Goal: Transaction & Acquisition: Purchase product/service

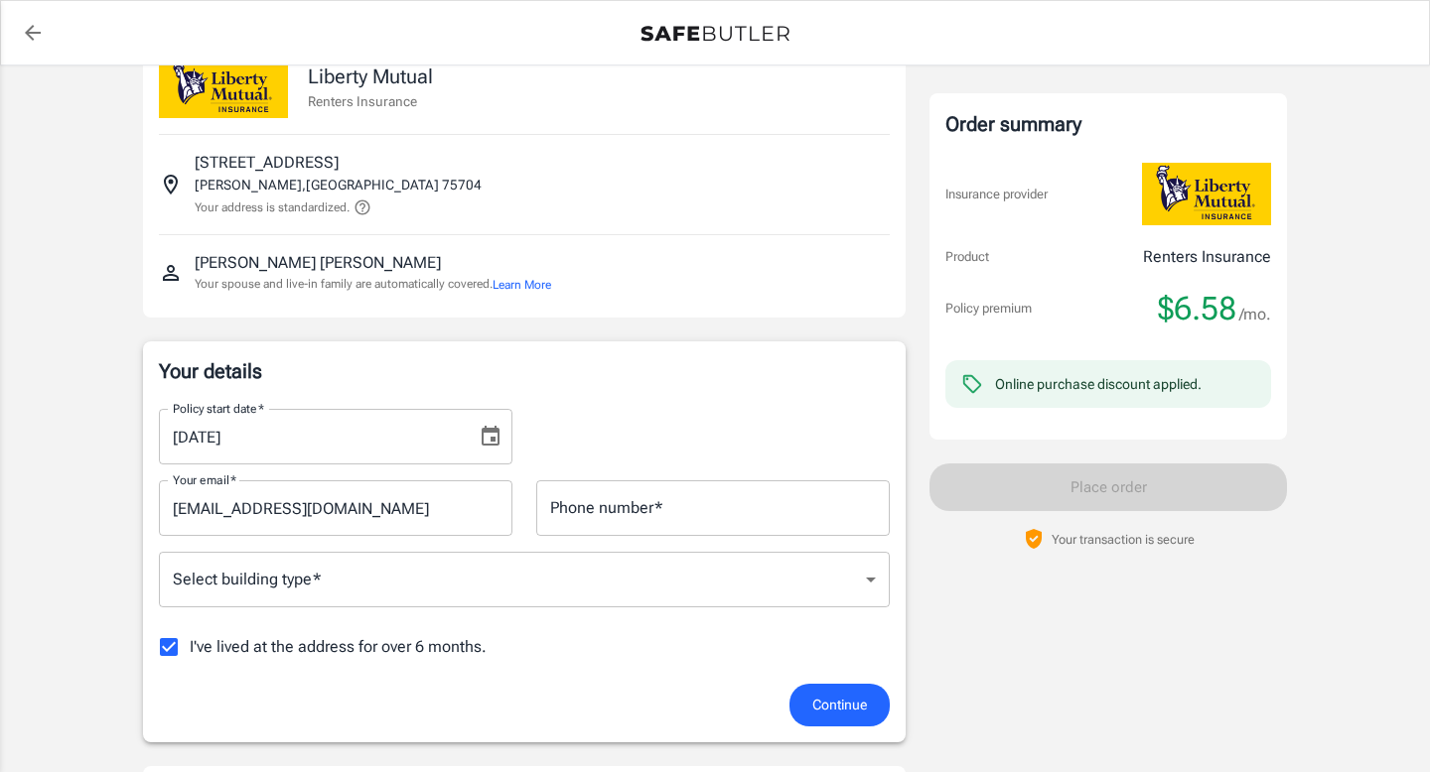
scroll to position [62, 0]
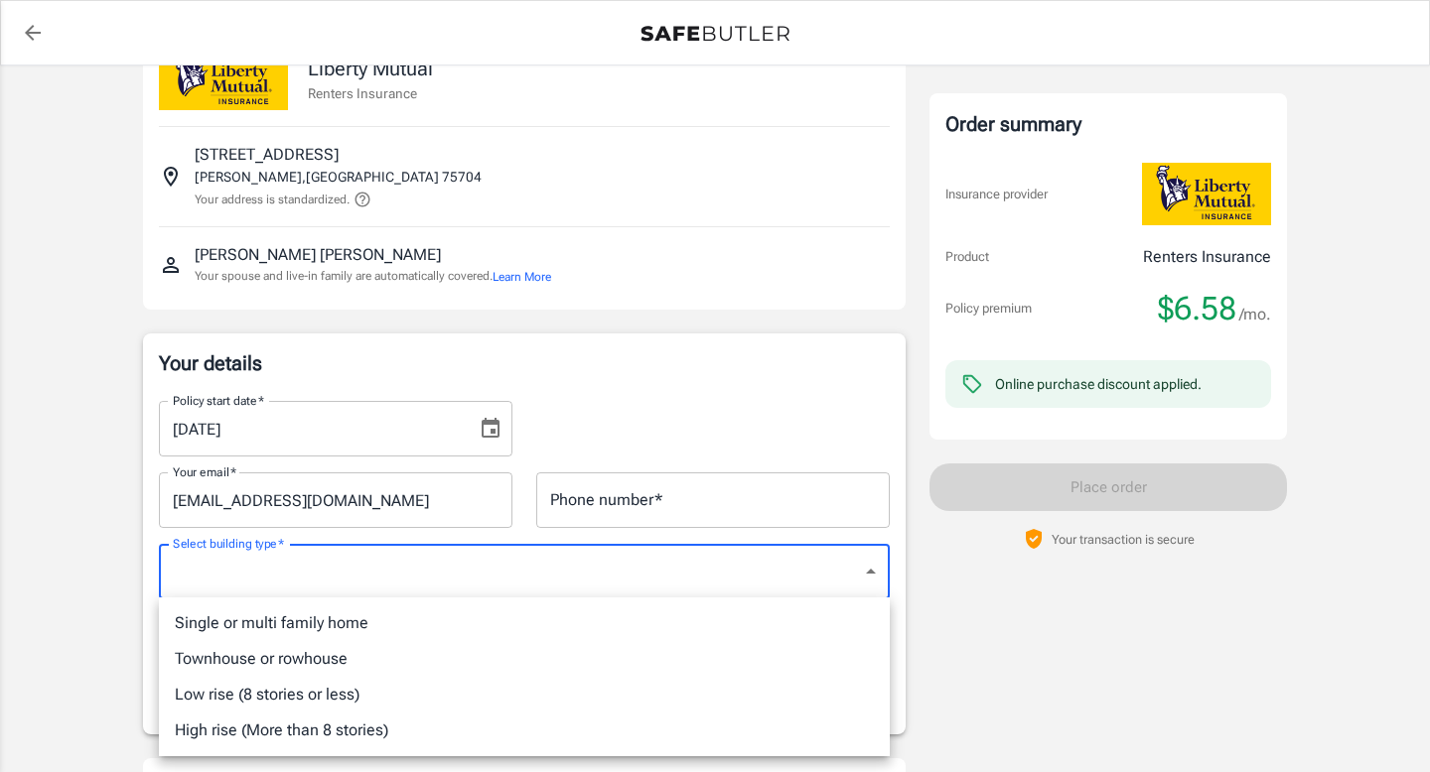
click at [735, 406] on div at bounding box center [715, 386] width 1430 height 772
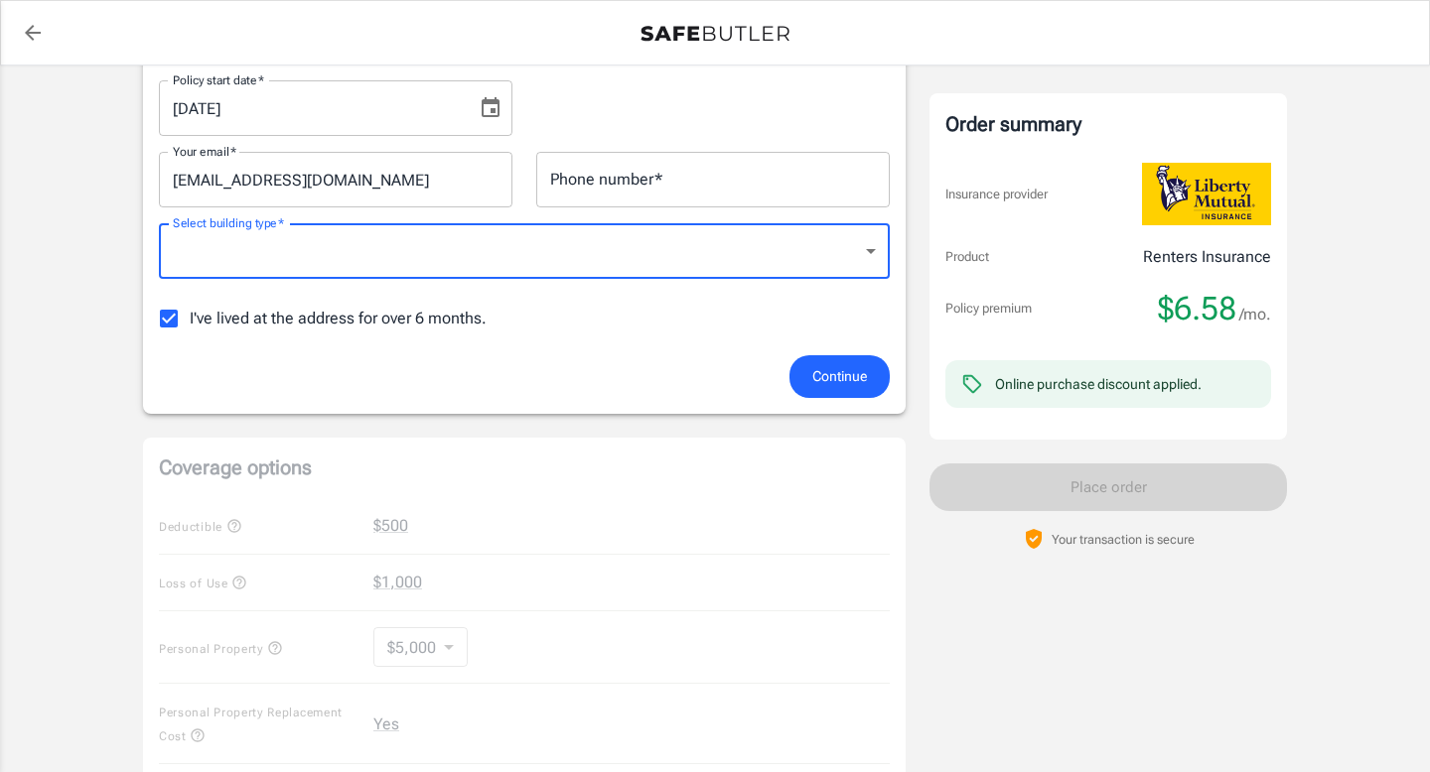
scroll to position [80, 0]
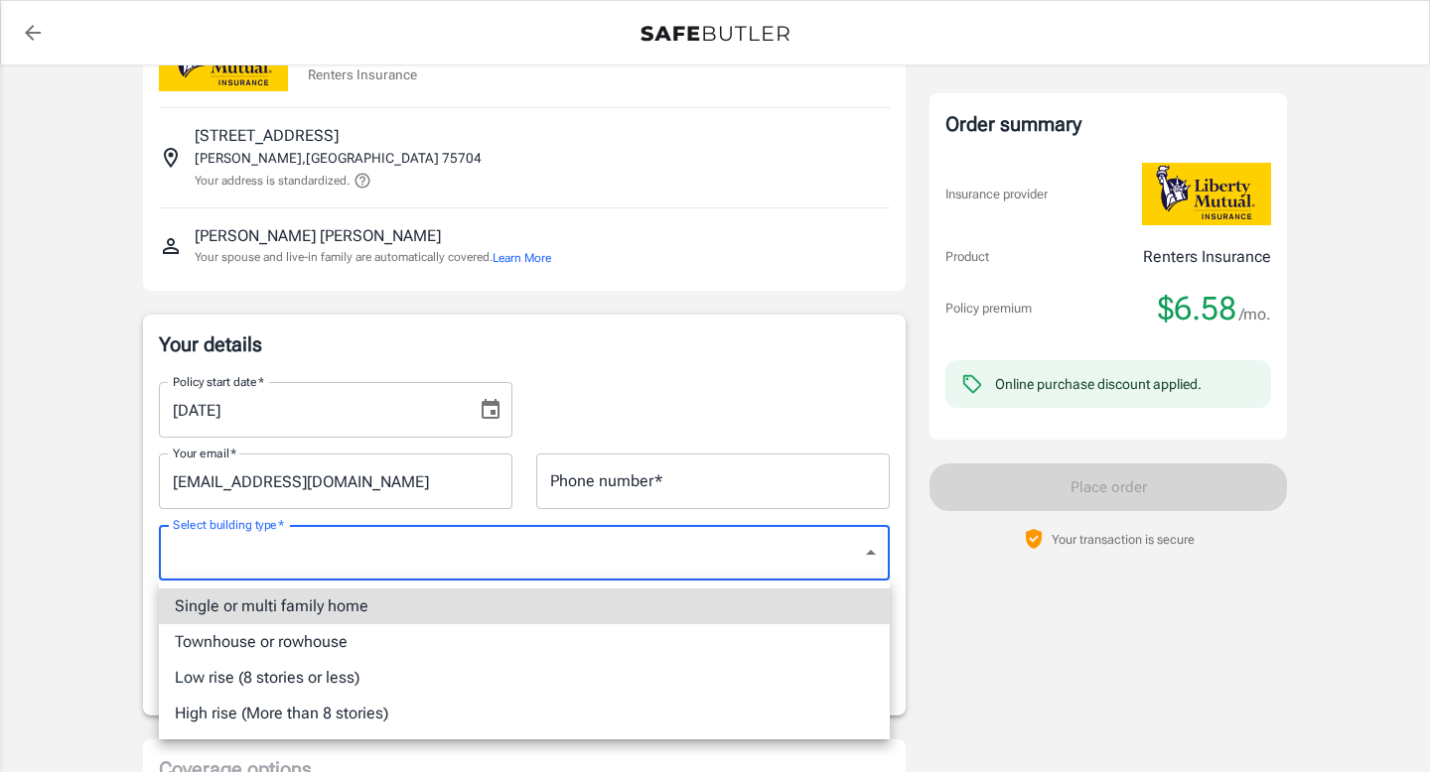
click at [732, 607] on li "Single or multi family home" at bounding box center [524, 607] width 731 height 36
type input "singlefamily"
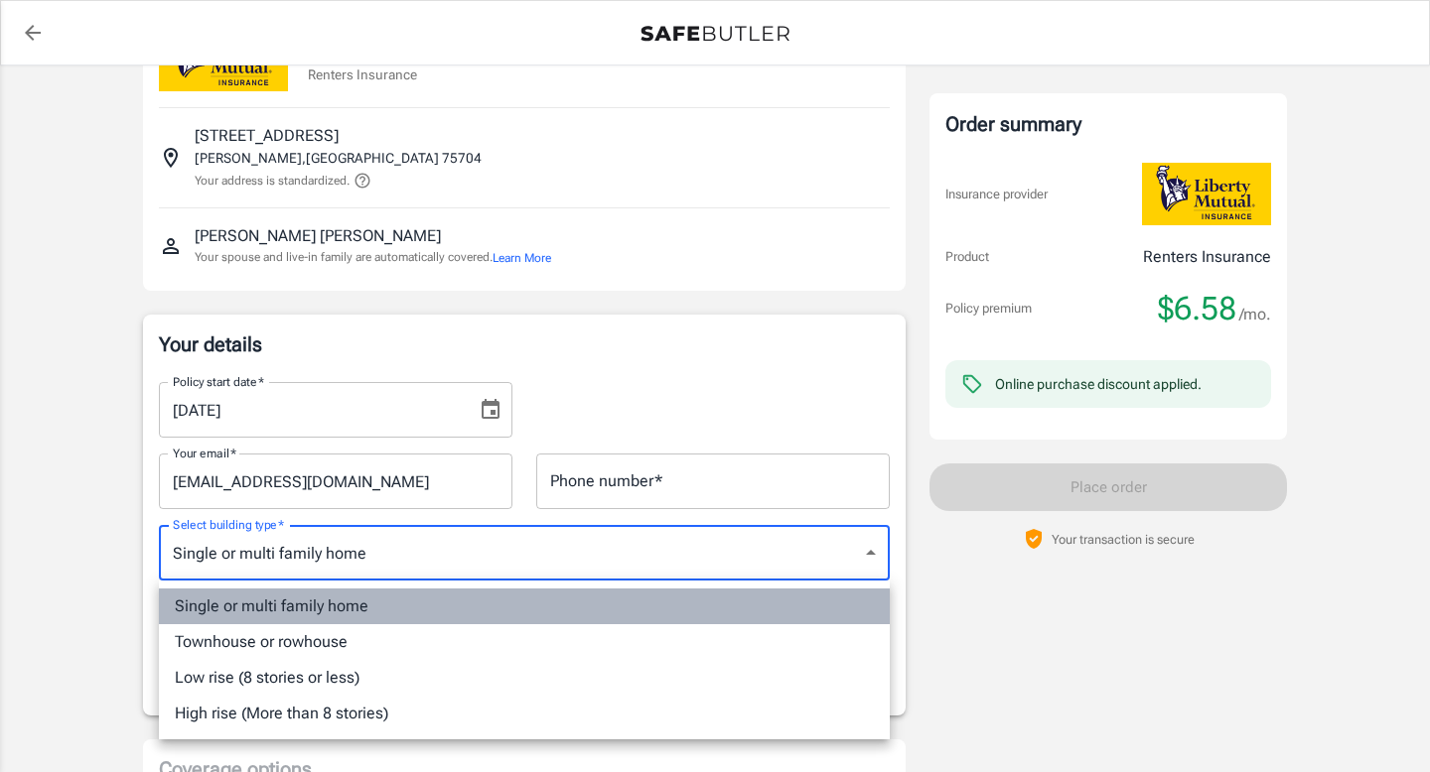
click at [796, 616] on li "Single or multi family home" at bounding box center [524, 607] width 731 height 36
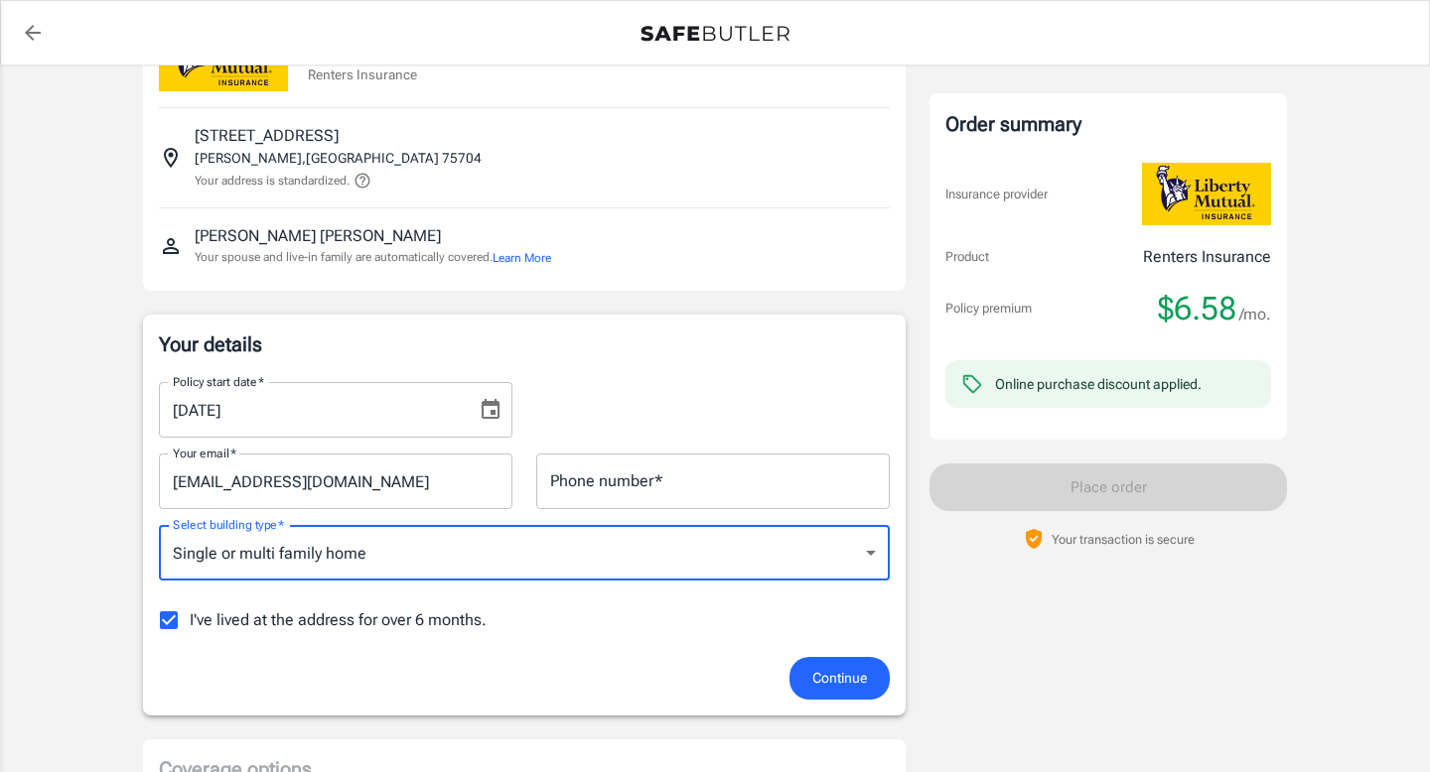
scroll to position [105, 0]
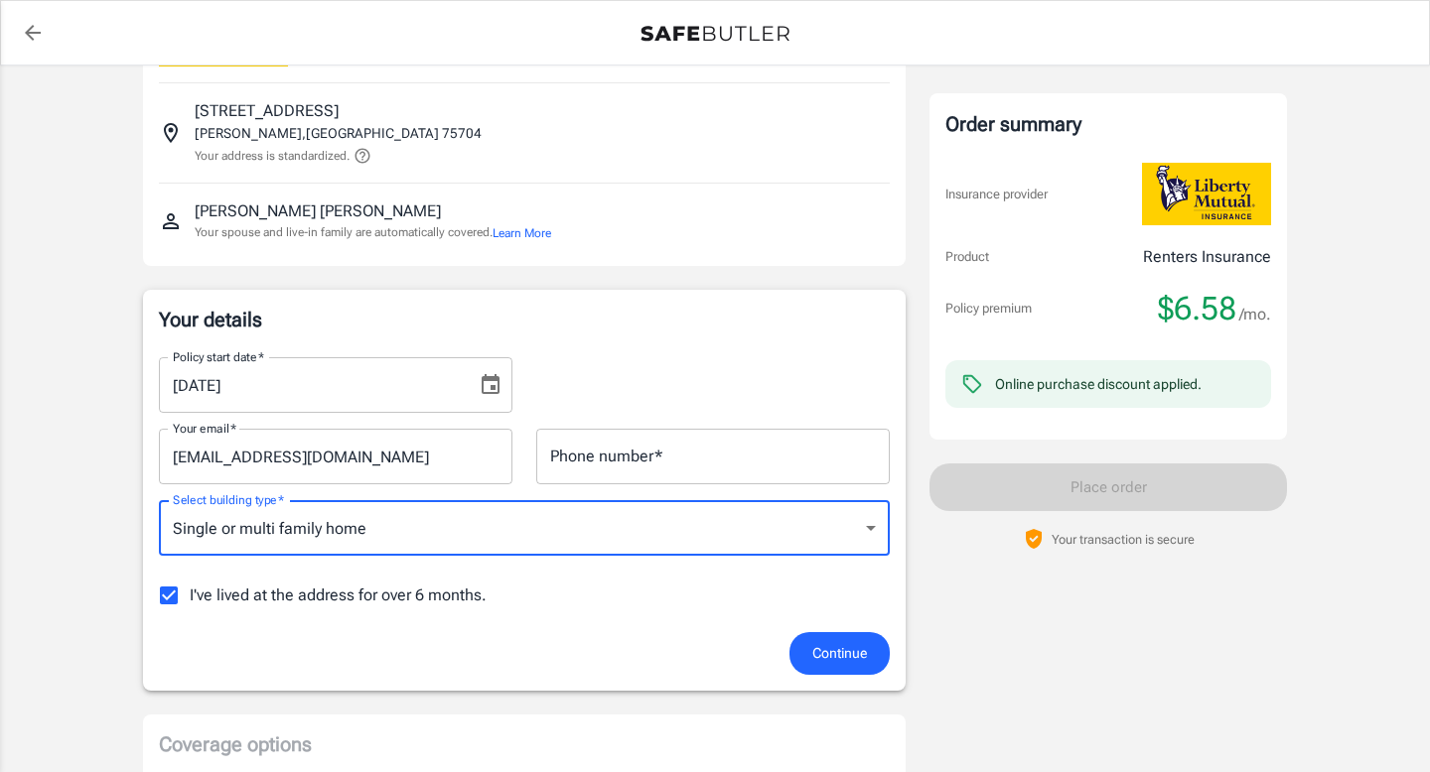
click at [181, 592] on input "I've lived at the address for over 6 months." at bounding box center [169, 596] width 42 height 42
checkbox input "false"
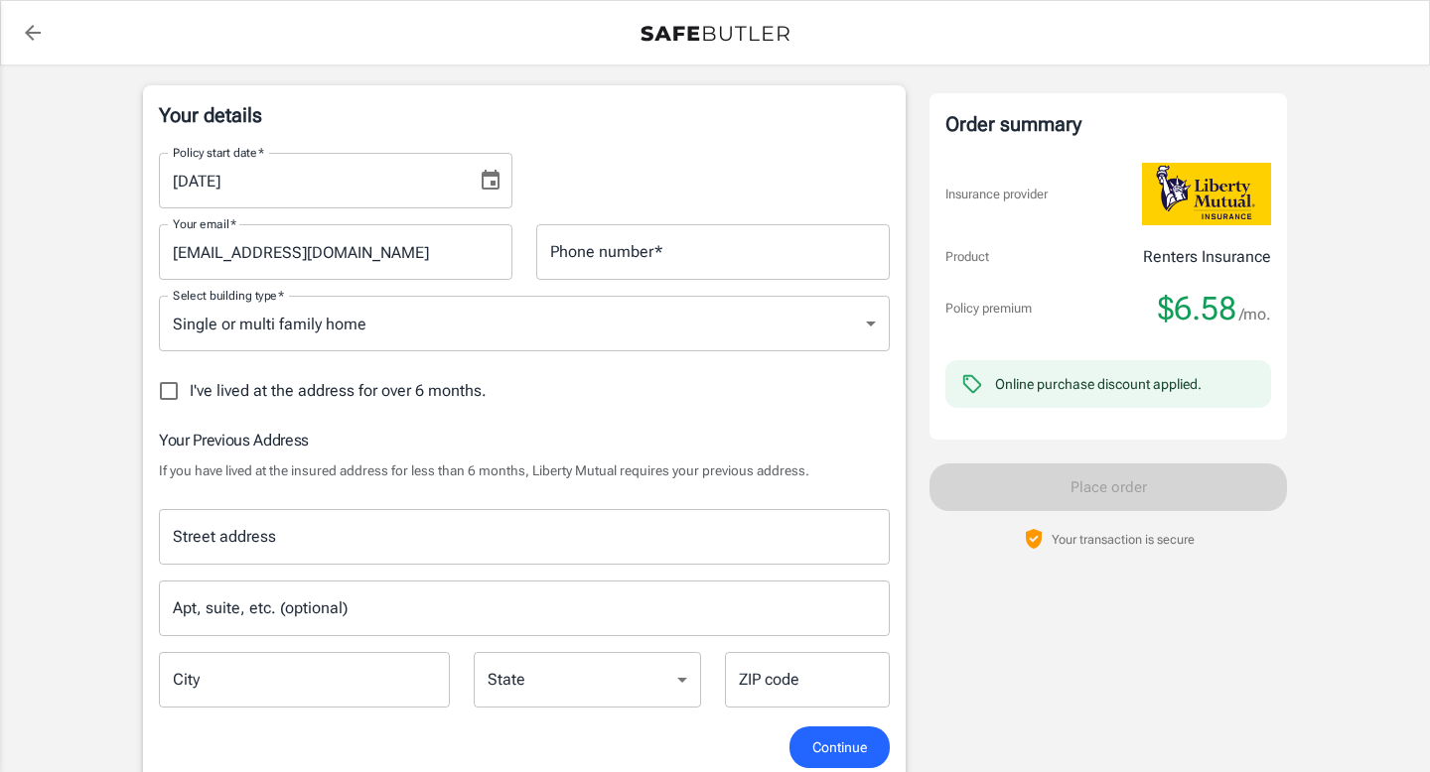
scroll to position [312, 0]
click at [544, 548] on input "Street address" at bounding box center [524, 535] width 713 height 38
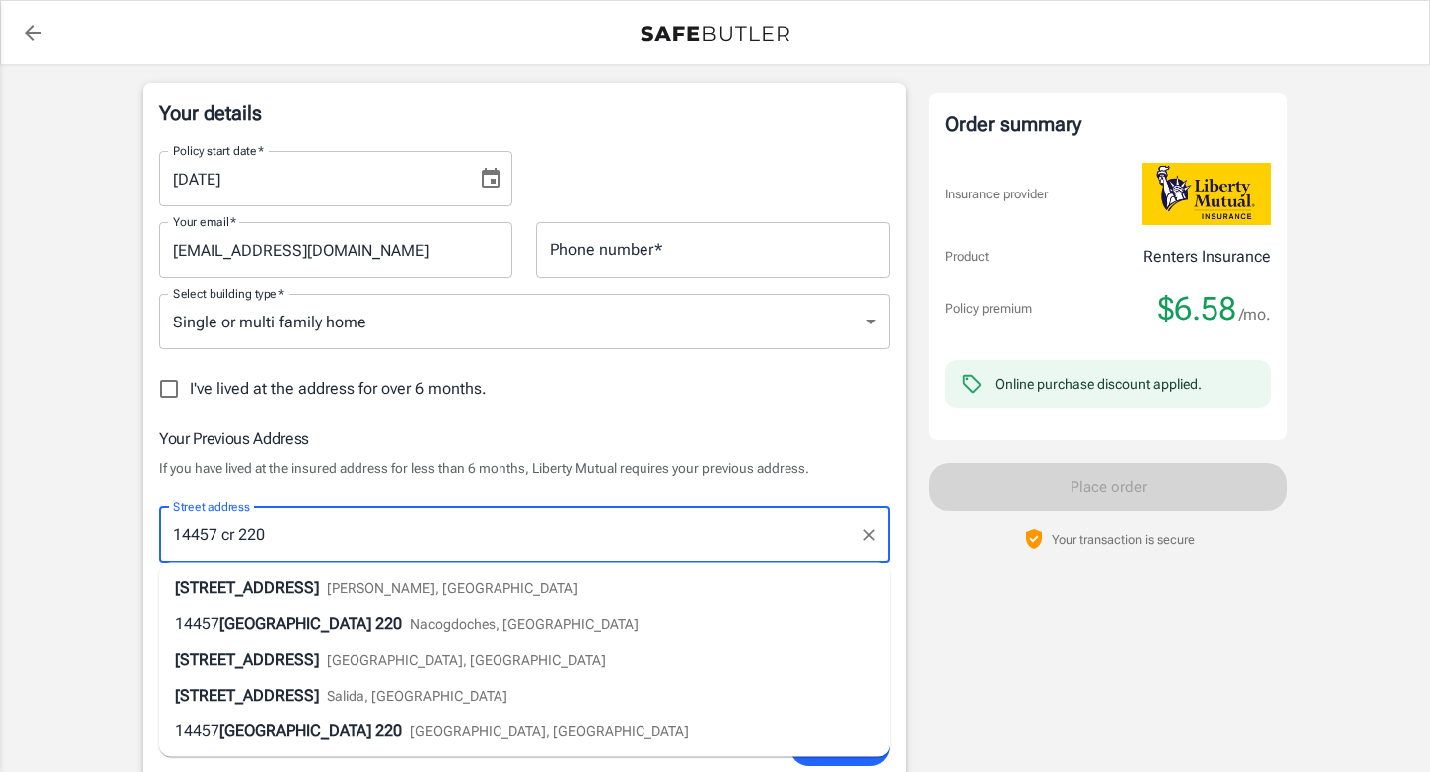
type input "14457 cr 220"
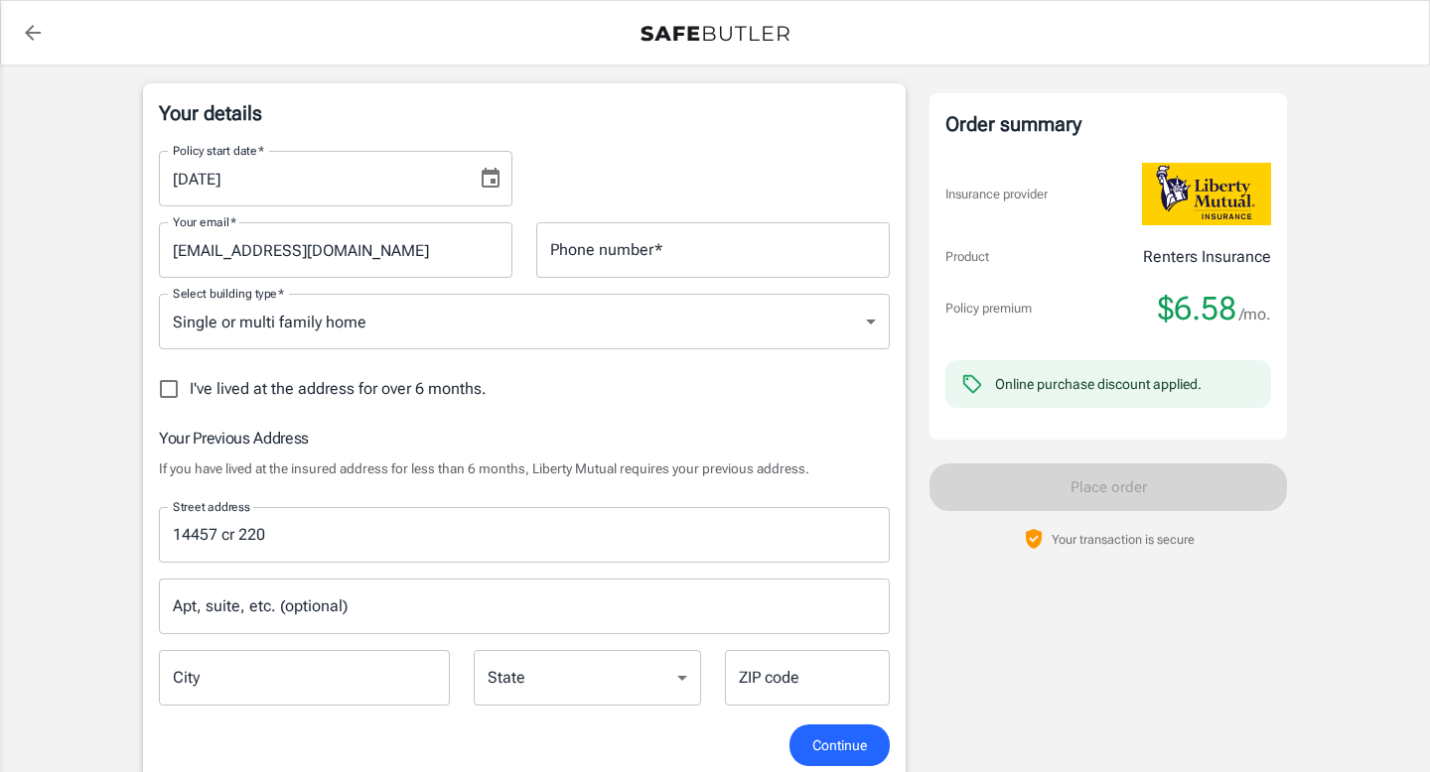
click at [534, 465] on p "If you have lived at the insured address for less than 6 months, Liberty Mutual…" at bounding box center [524, 469] width 731 height 20
click at [397, 598] on input "Apt, suite, etc. (optional)" at bounding box center [524, 607] width 731 height 56
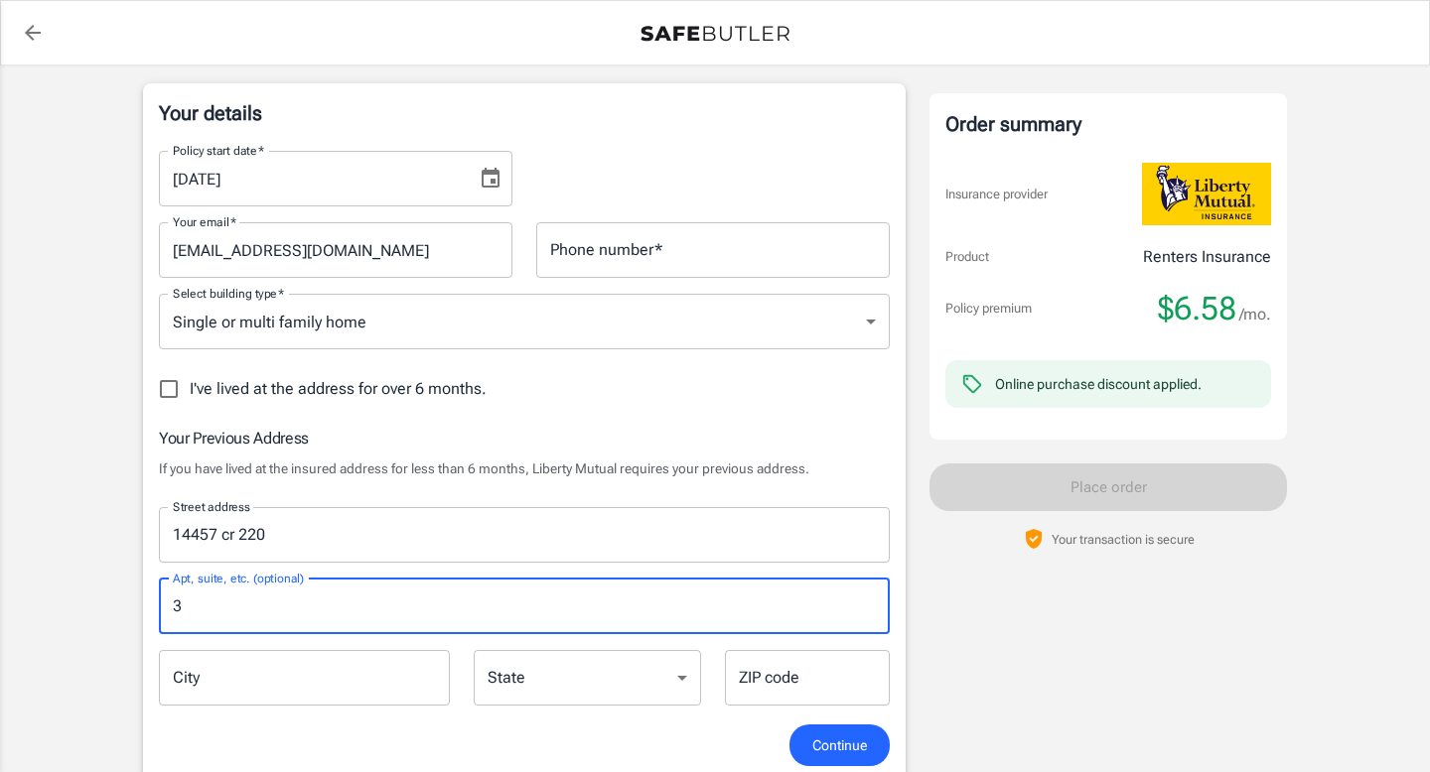
type input "3"
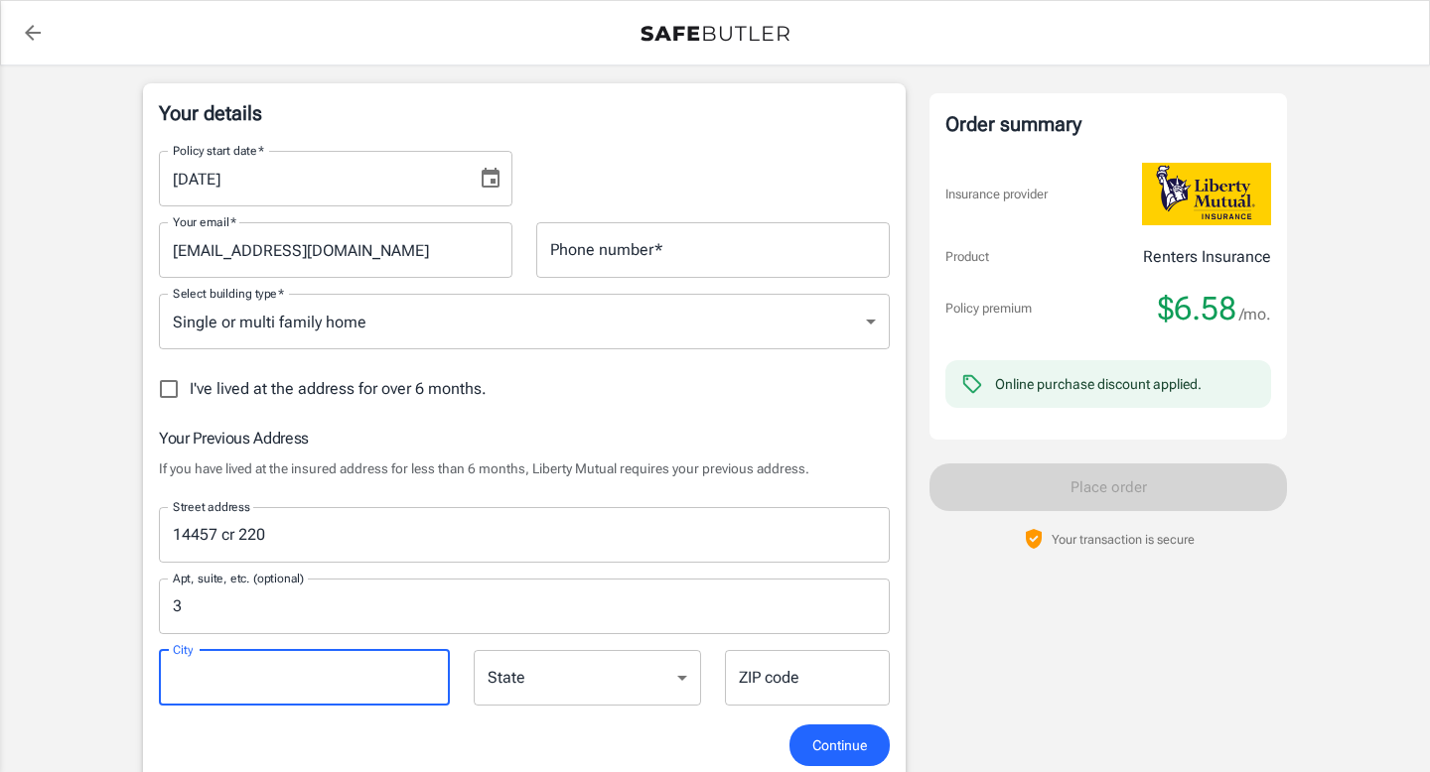
click at [321, 690] on input "City" at bounding box center [304, 678] width 291 height 56
type input "t"
type input "[PERSON_NAME]"
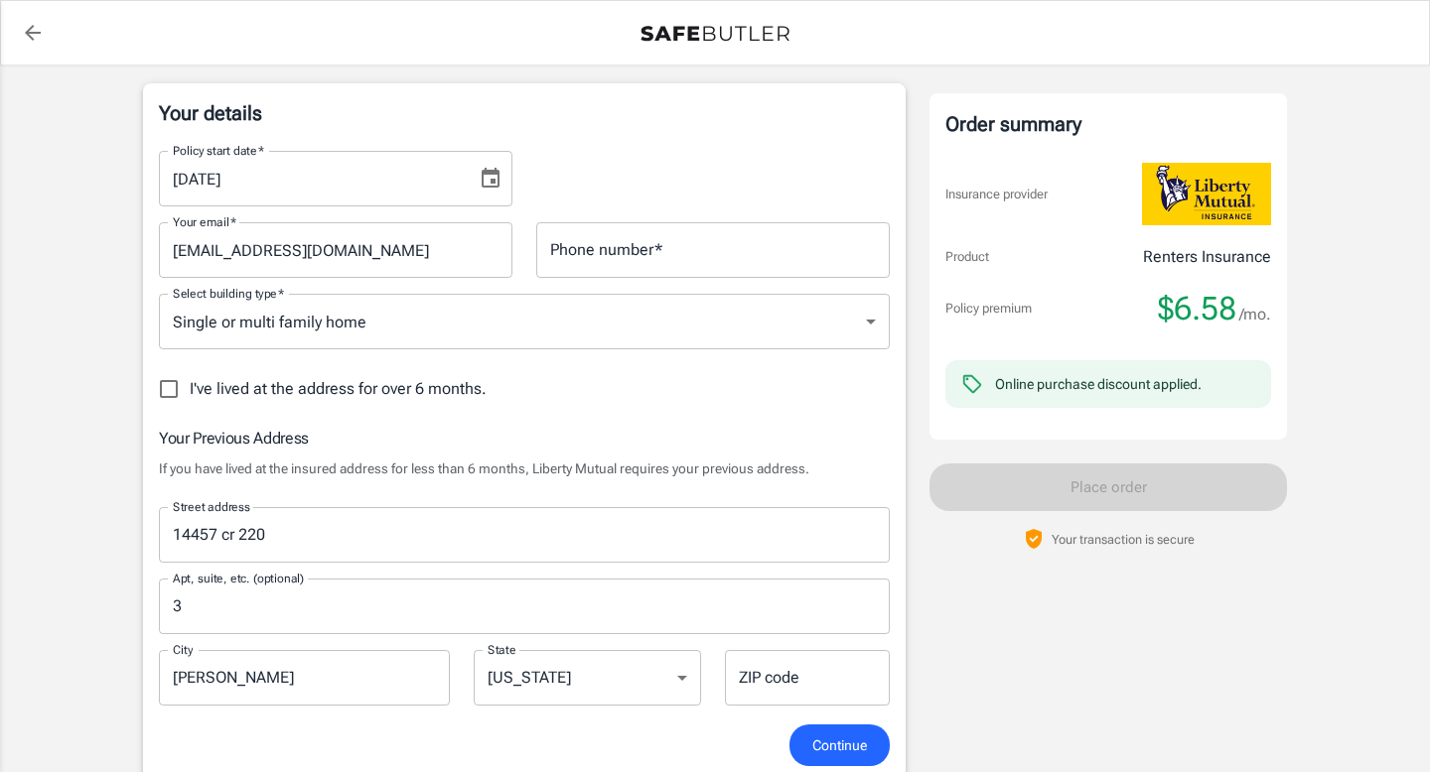
click at [612, 722] on div "Your Previous Address If you have lived at the insured address for less than 6 …" at bounding box center [524, 575] width 731 height 299
click at [618, 684] on select "[US_STATE] [US_STATE] [US_STATE] [US_STATE] [US_STATE] [US_STATE] [US_STATE] [U…" at bounding box center [587, 678] width 227 height 56
select select "[GEOGRAPHIC_DATA]"
click at [758, 678] on div "ZIP code ZIP code" at bounding box center [807, 678] width 165 height 56
type input "75707"
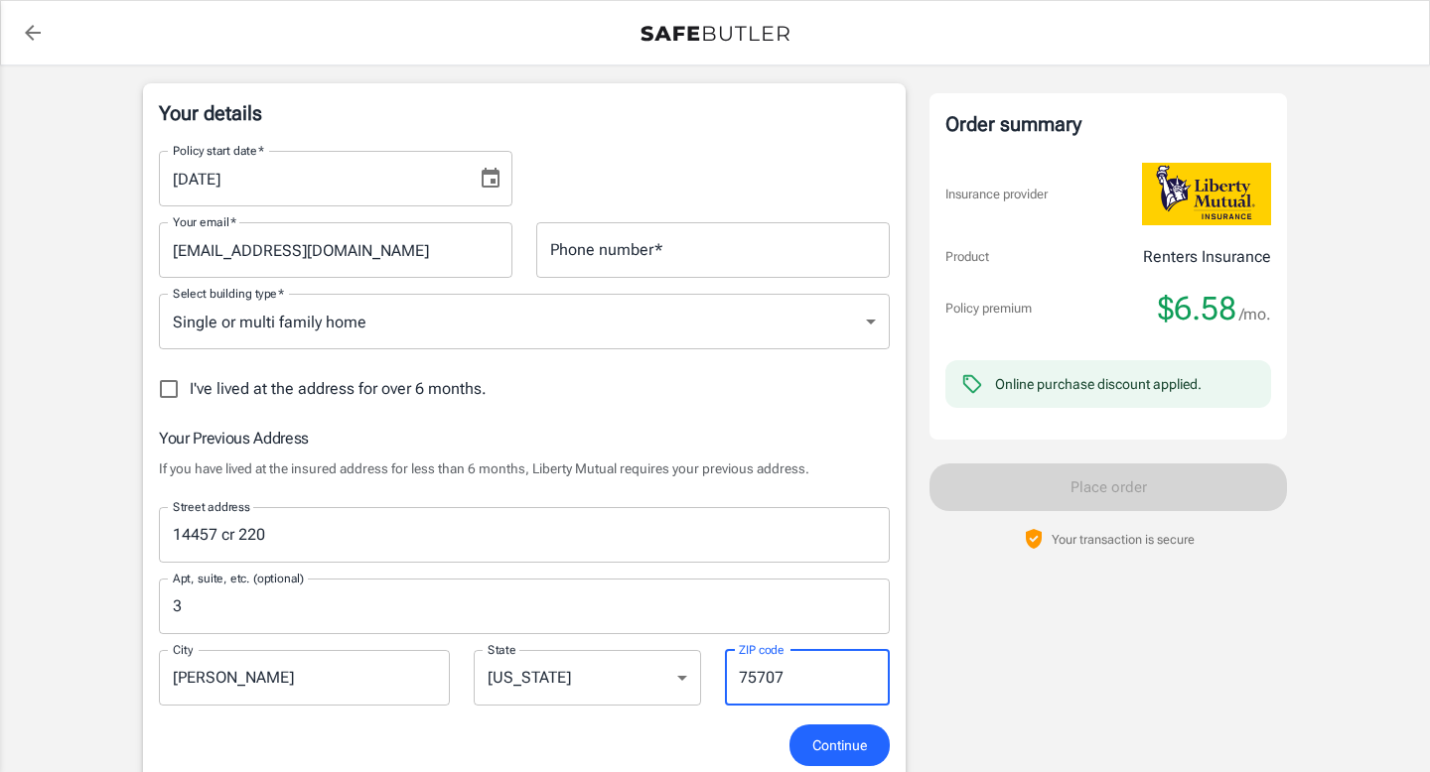
click at [599, 262] on input "Phone number   *" at bounding box center [712, 250] width 353 height 56
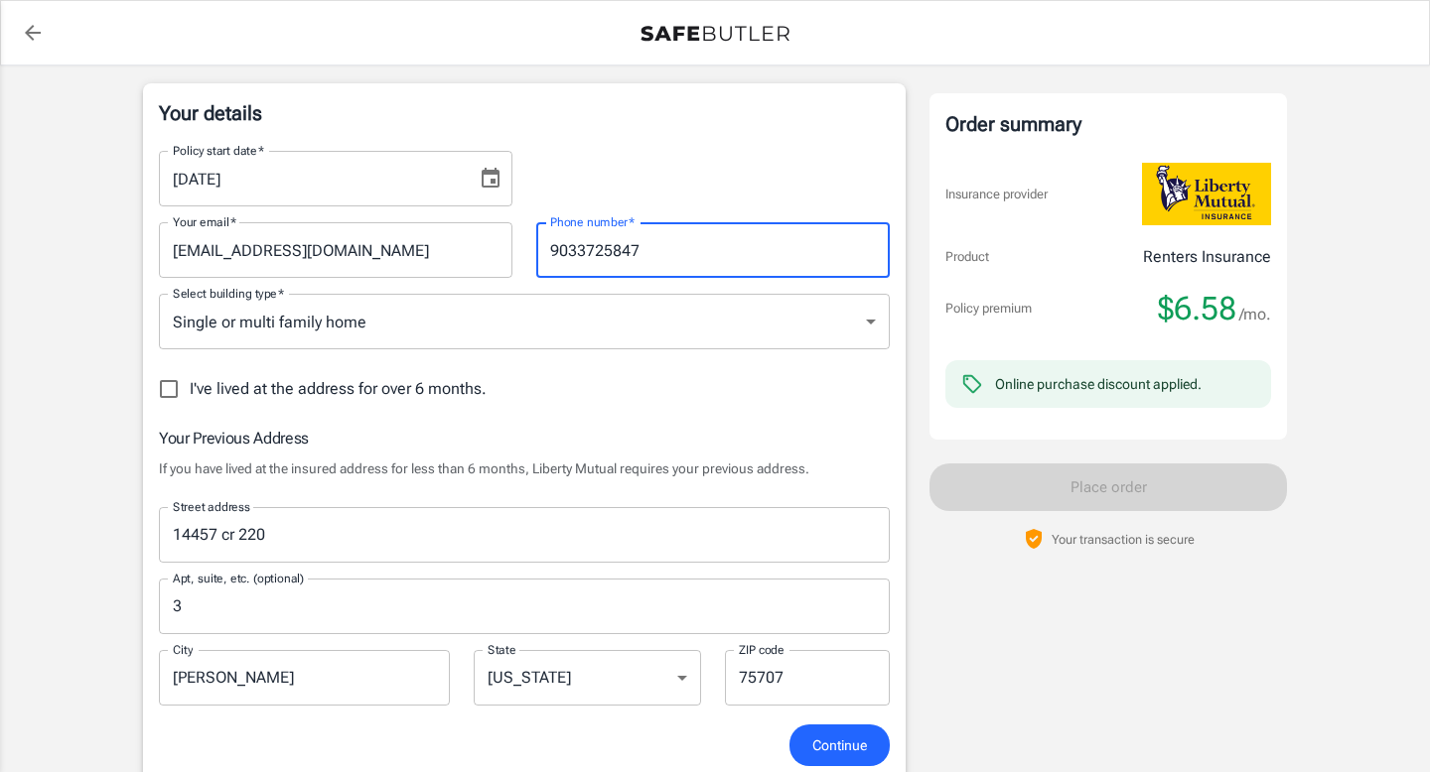
type input "9033725847"
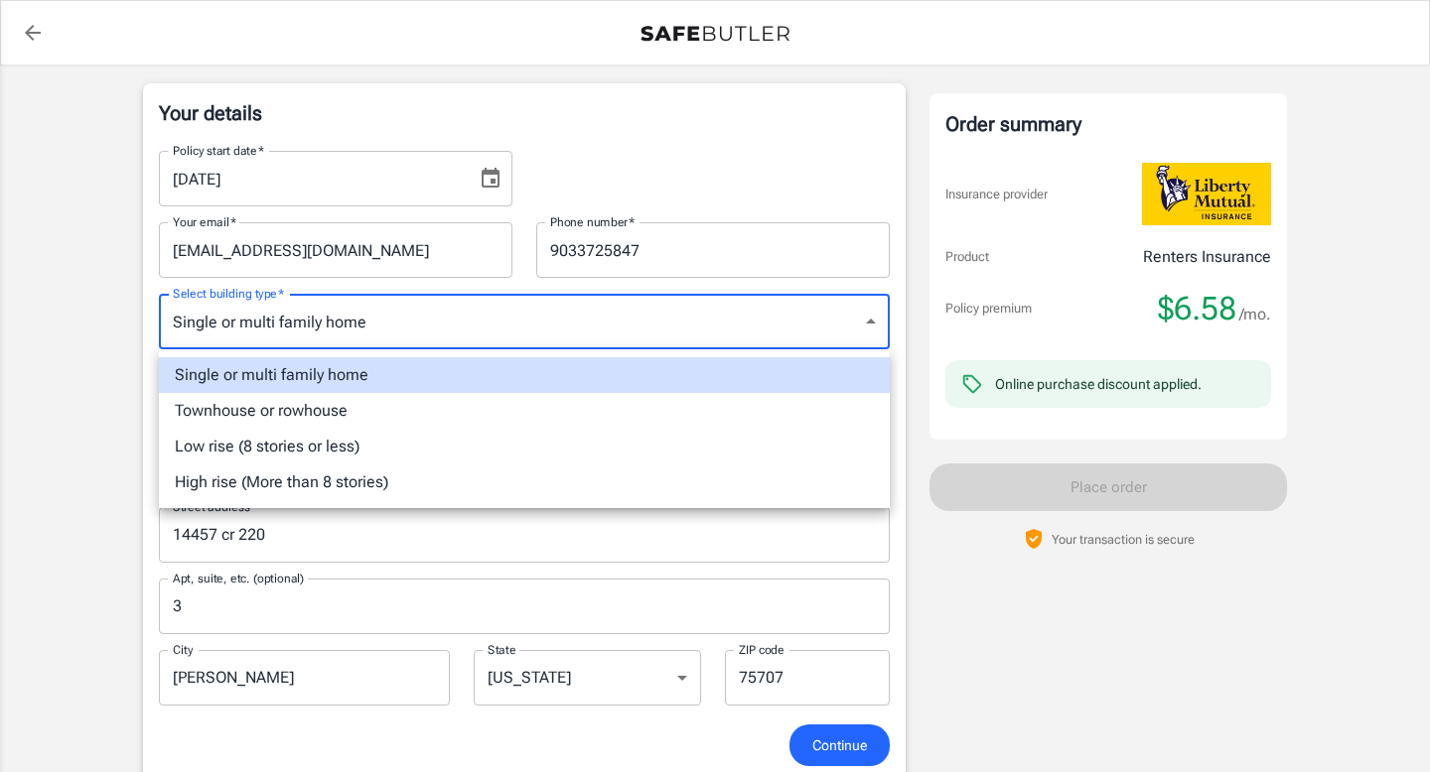
click at [613, 549] on div at bounding box center [715, 386] width 1430 height 772
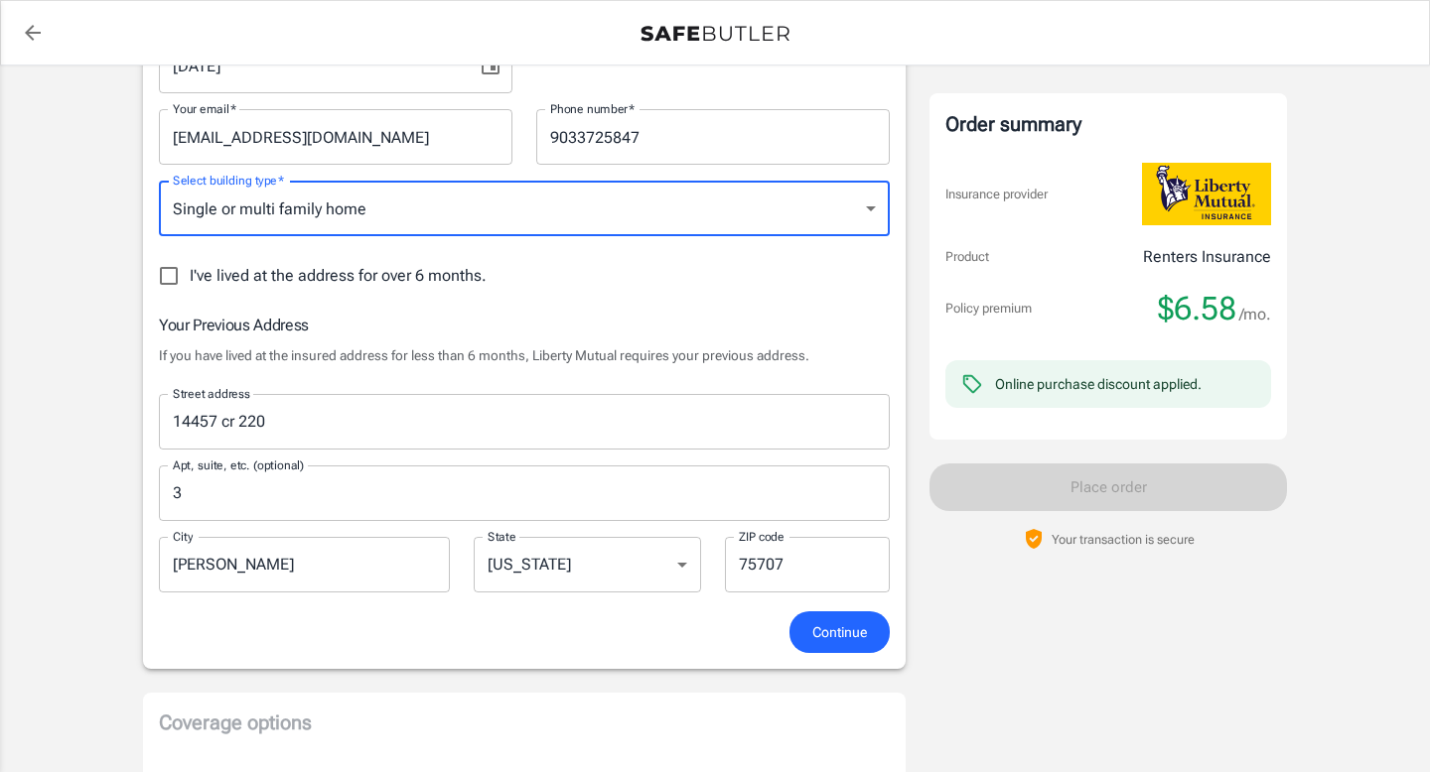
scroll to position [453, 0]
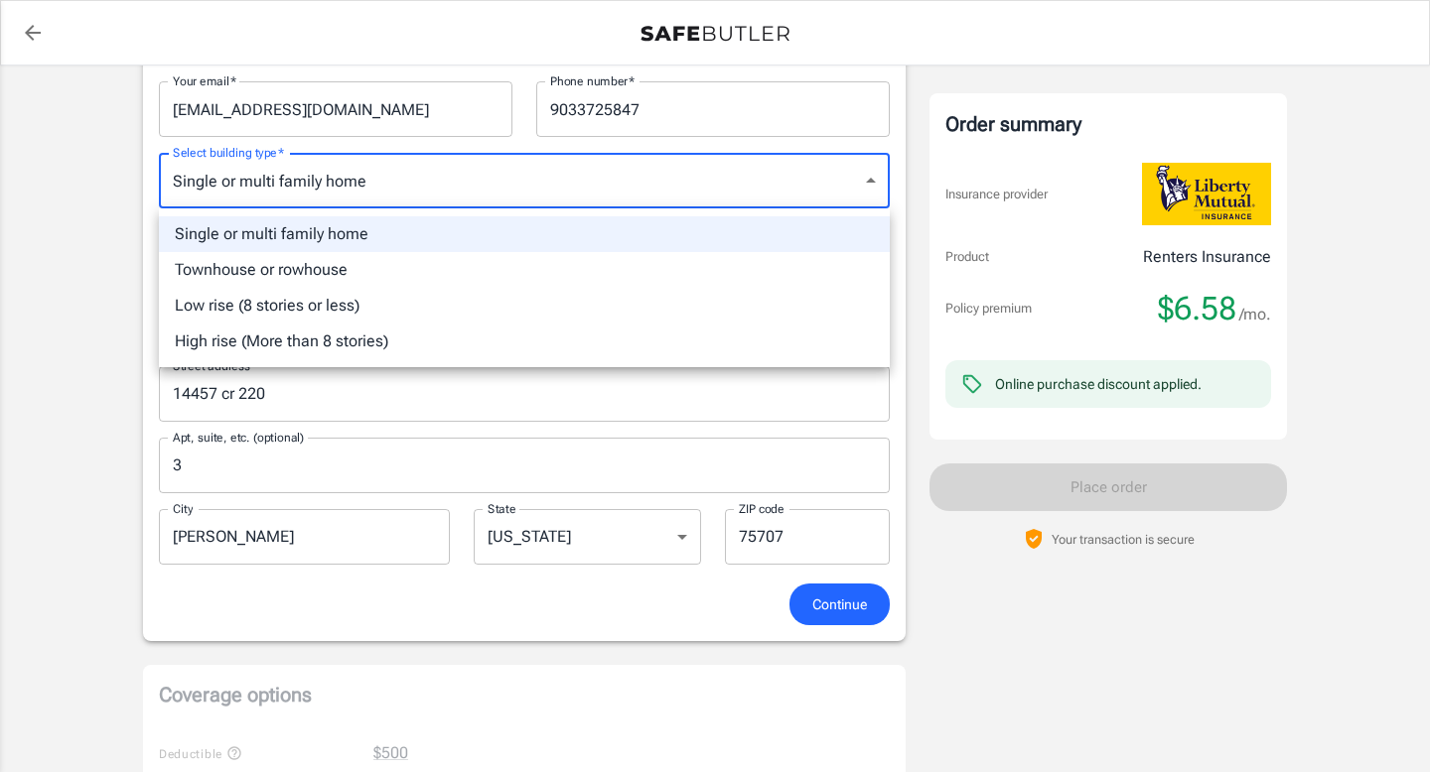
click at [642, 205] on body "Policy premium $ 6.58 /mo Liberty Mutual Renters Insurance [STREET_ADDRESS] You…" at bounding box center [715, 671] width 1430 height 2248
click at [573, 410] on div at bounding box center [715, 386] width 1430 height 772
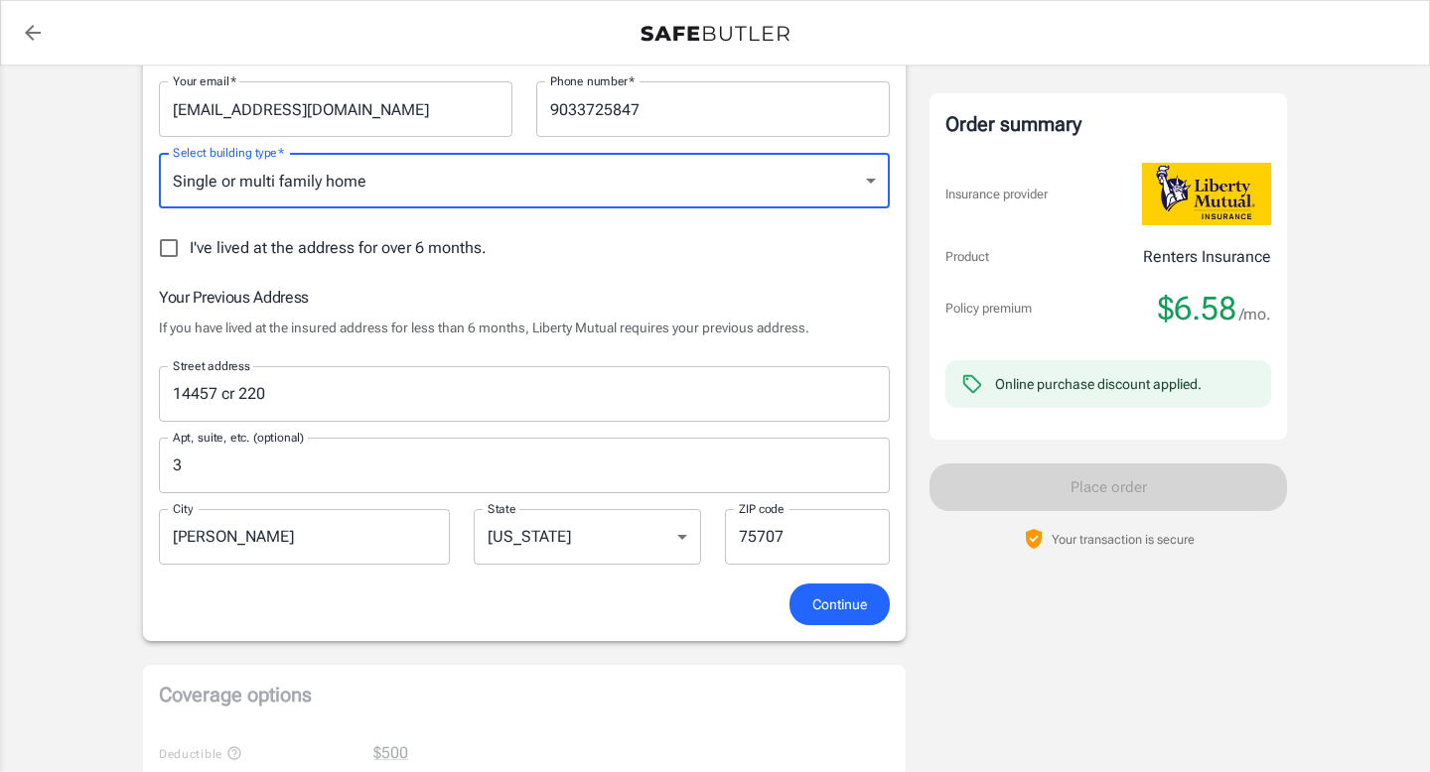
scroll to position [627, 0]
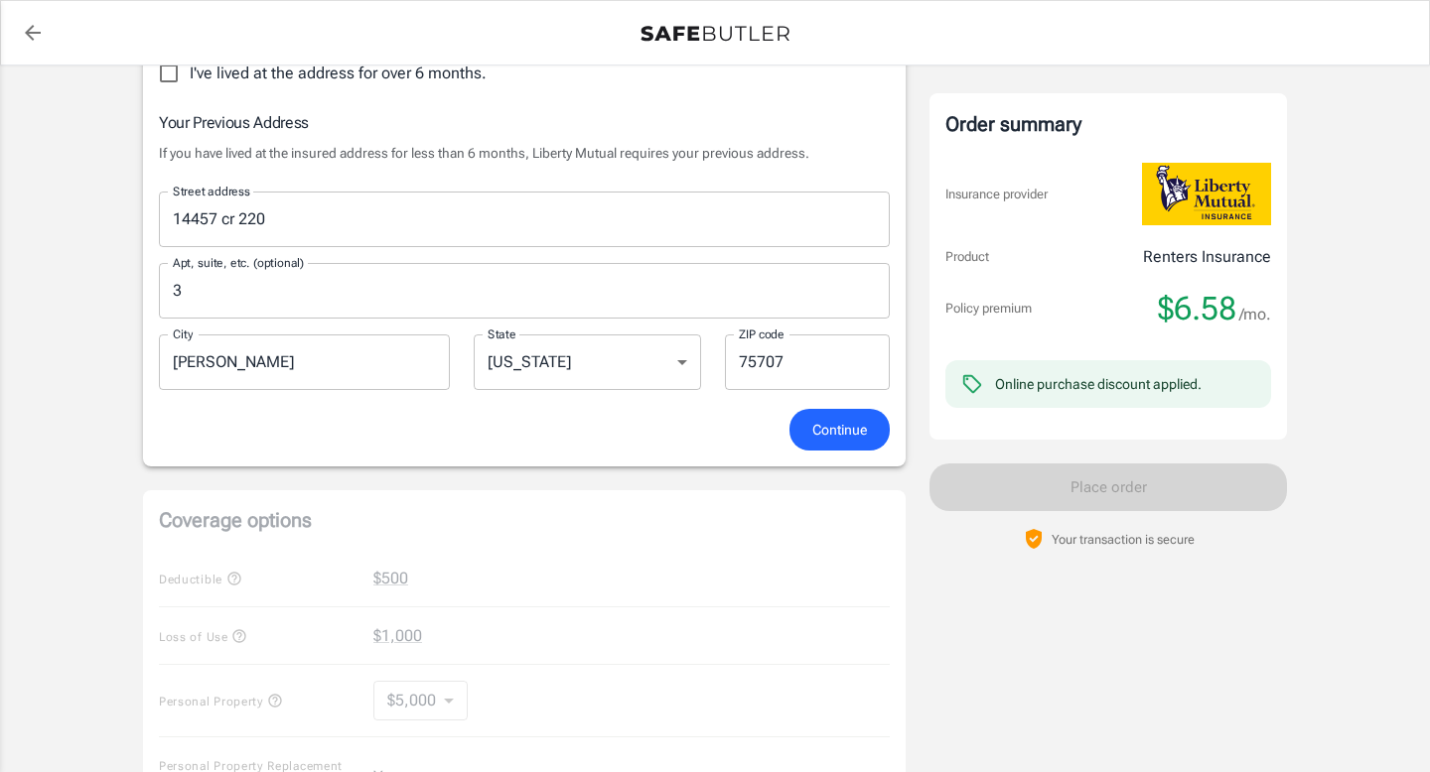
click at [822, 434] on span "Continue" at bounding box center [839, 430] width 55 height 25
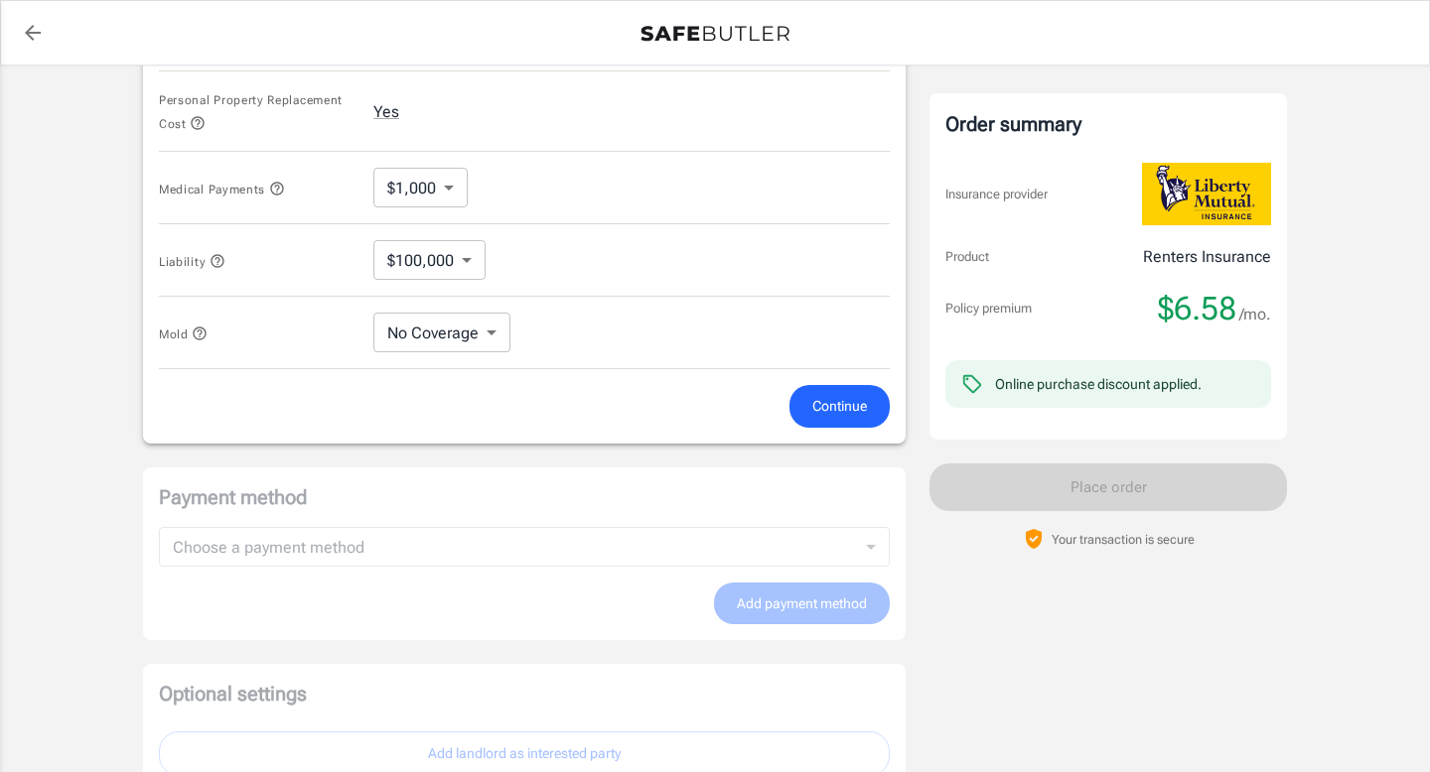
scroll to position [1072, 0]
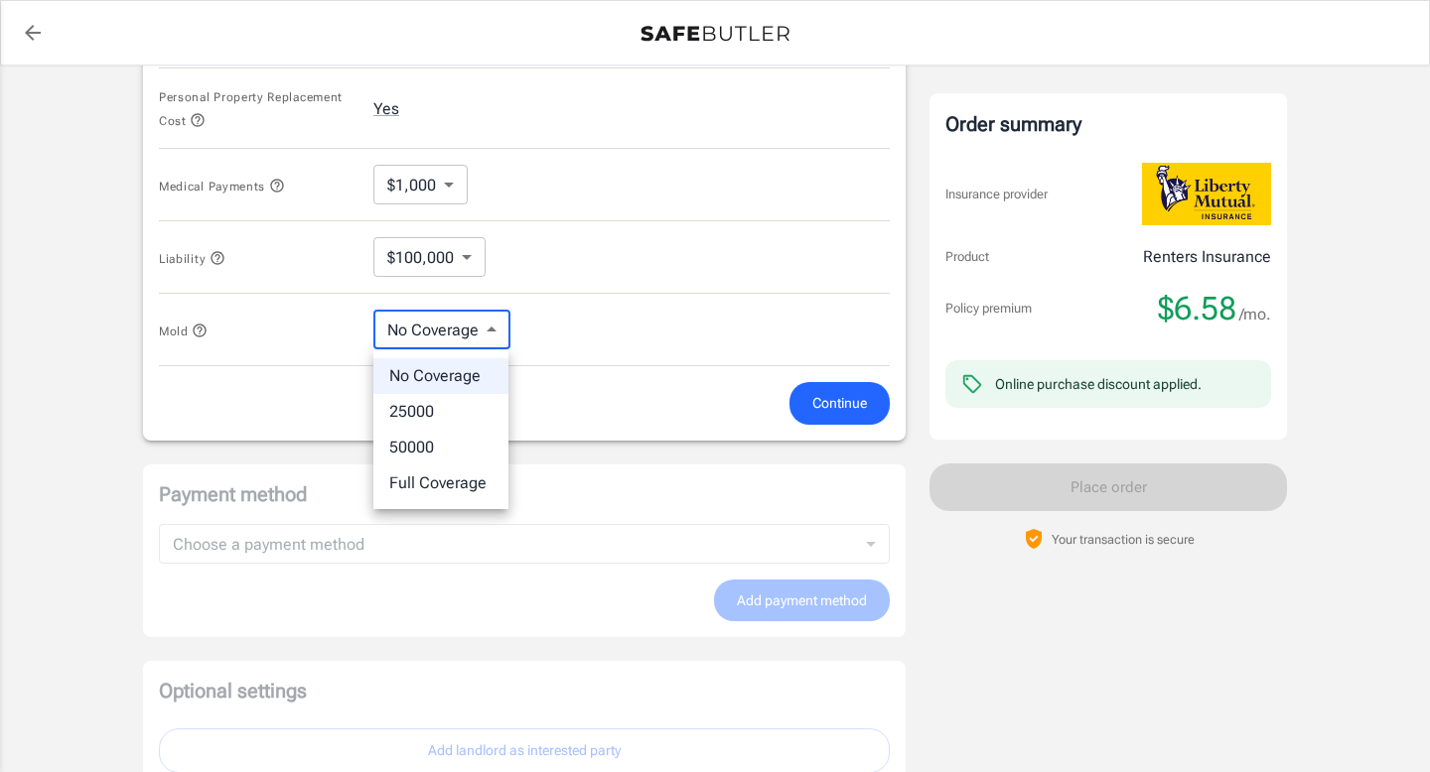
click at [574, 335] on div at bounding box center [715, 386] width 1430 height 772
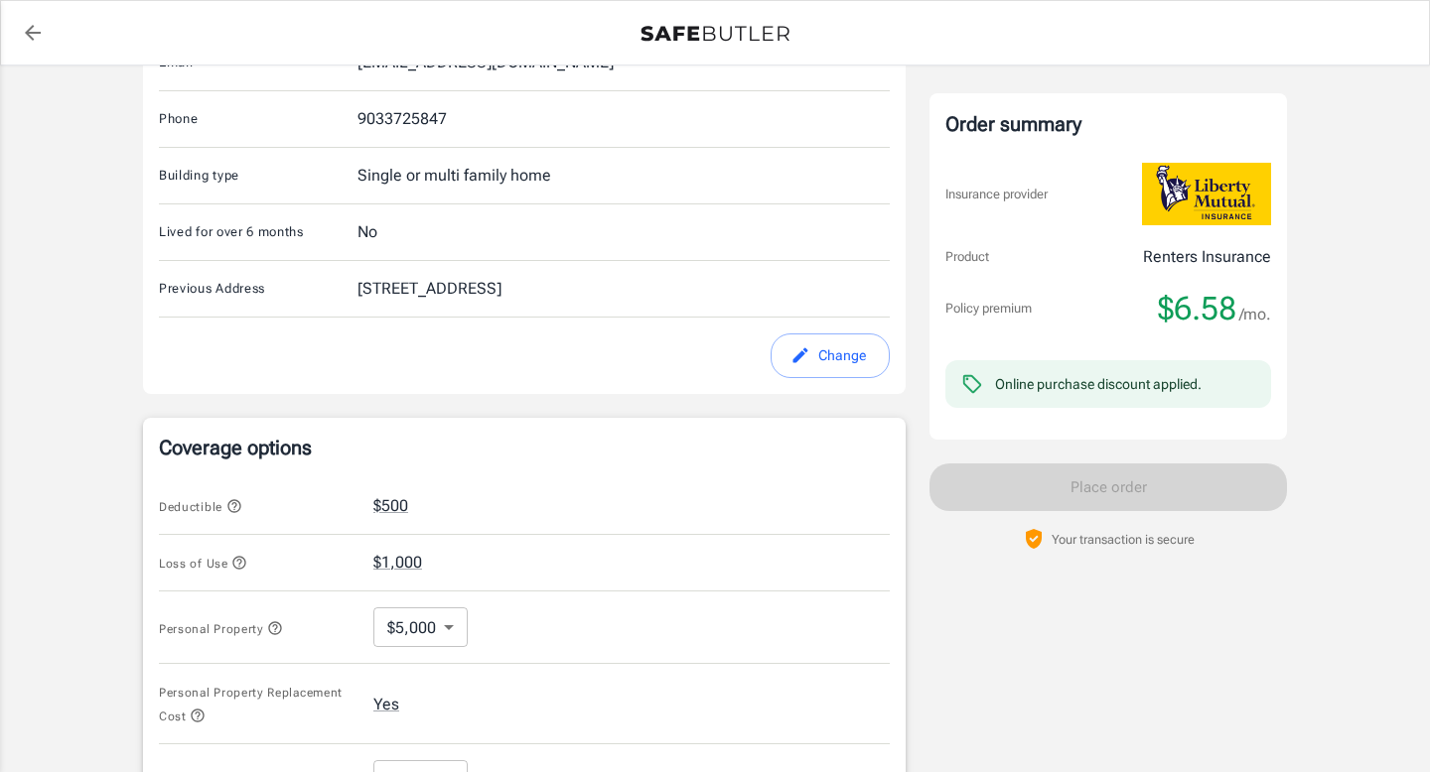
scroll to position [484, 0]
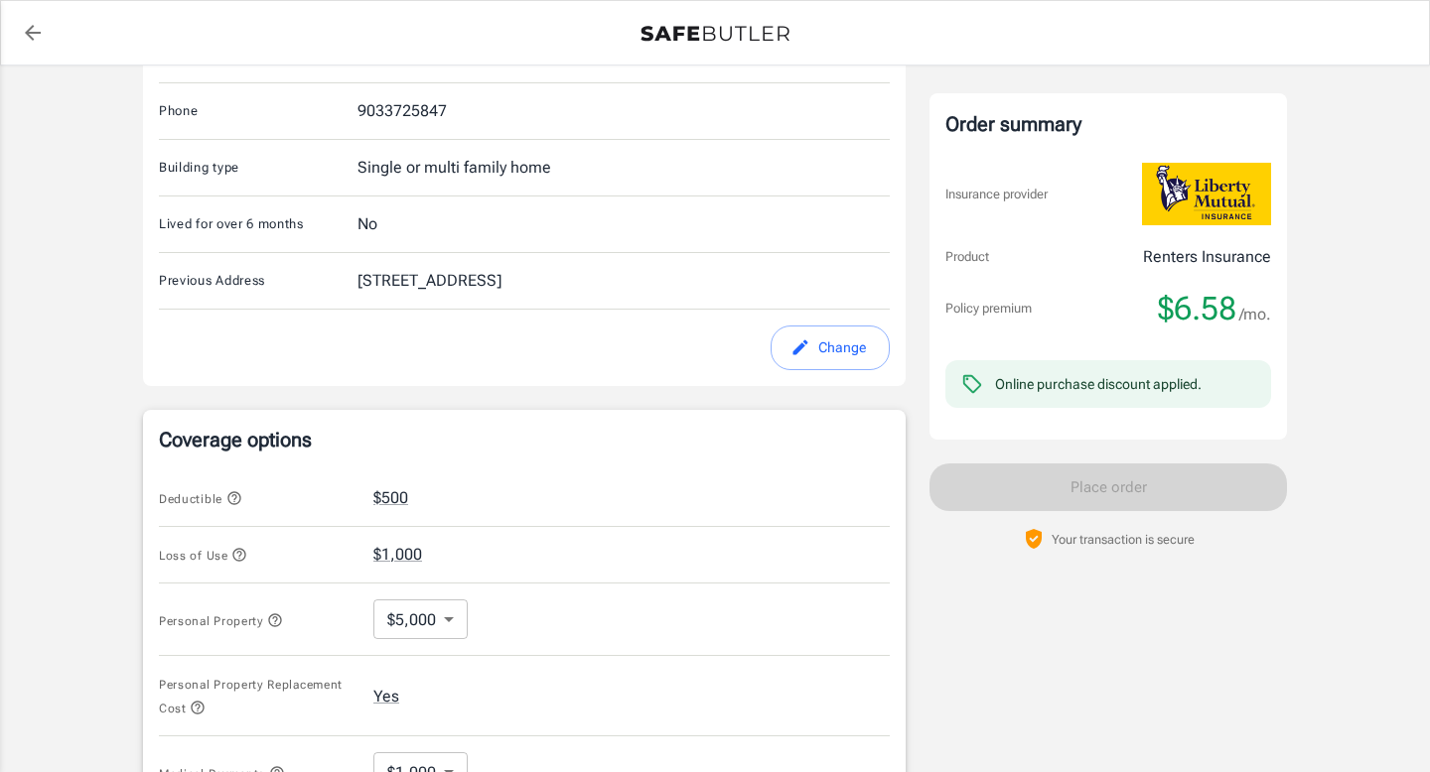
click at [232, 498] on icon "button" at bounding box center [234, 498] width 16 height 16
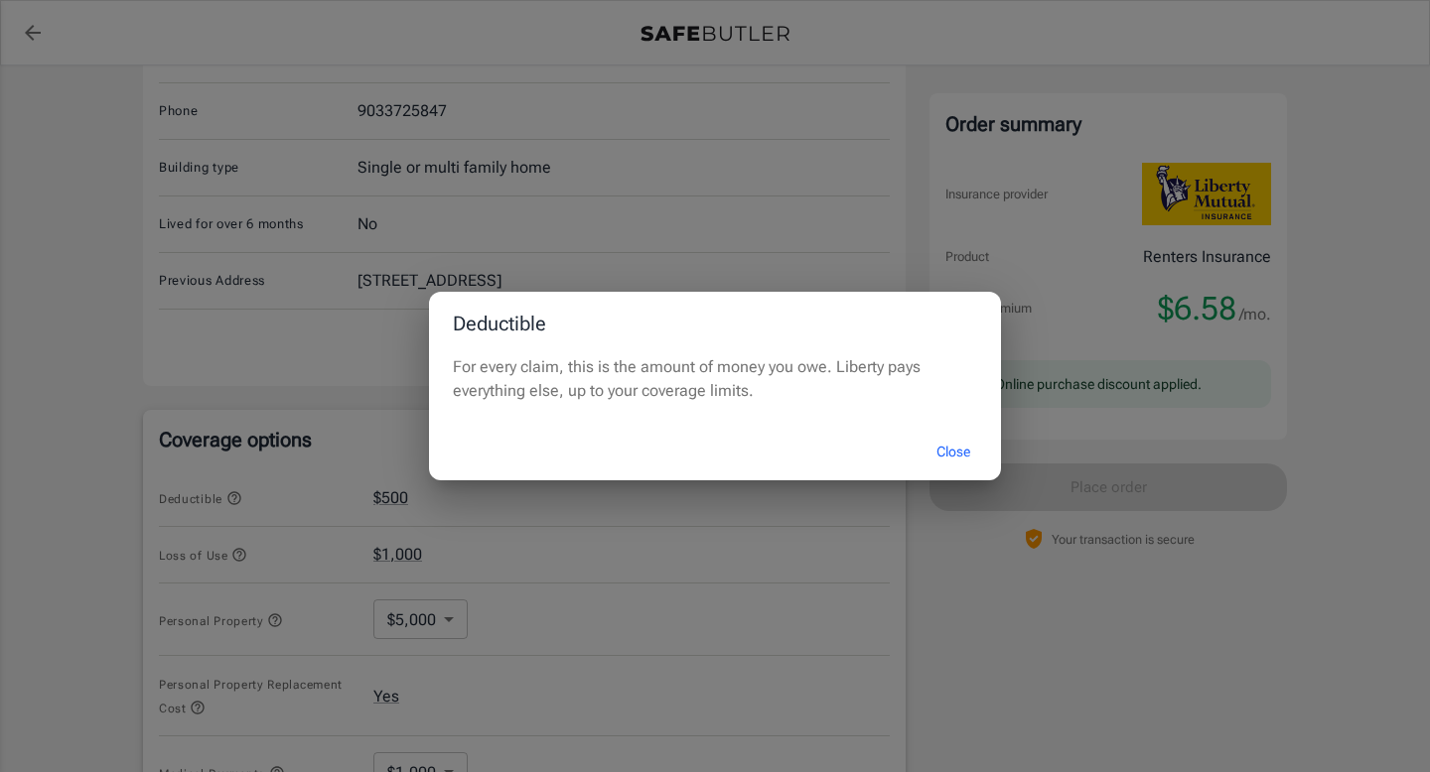
click at [944, 448] on button "Close" at bounding box center [952, 452] width 79 height 43
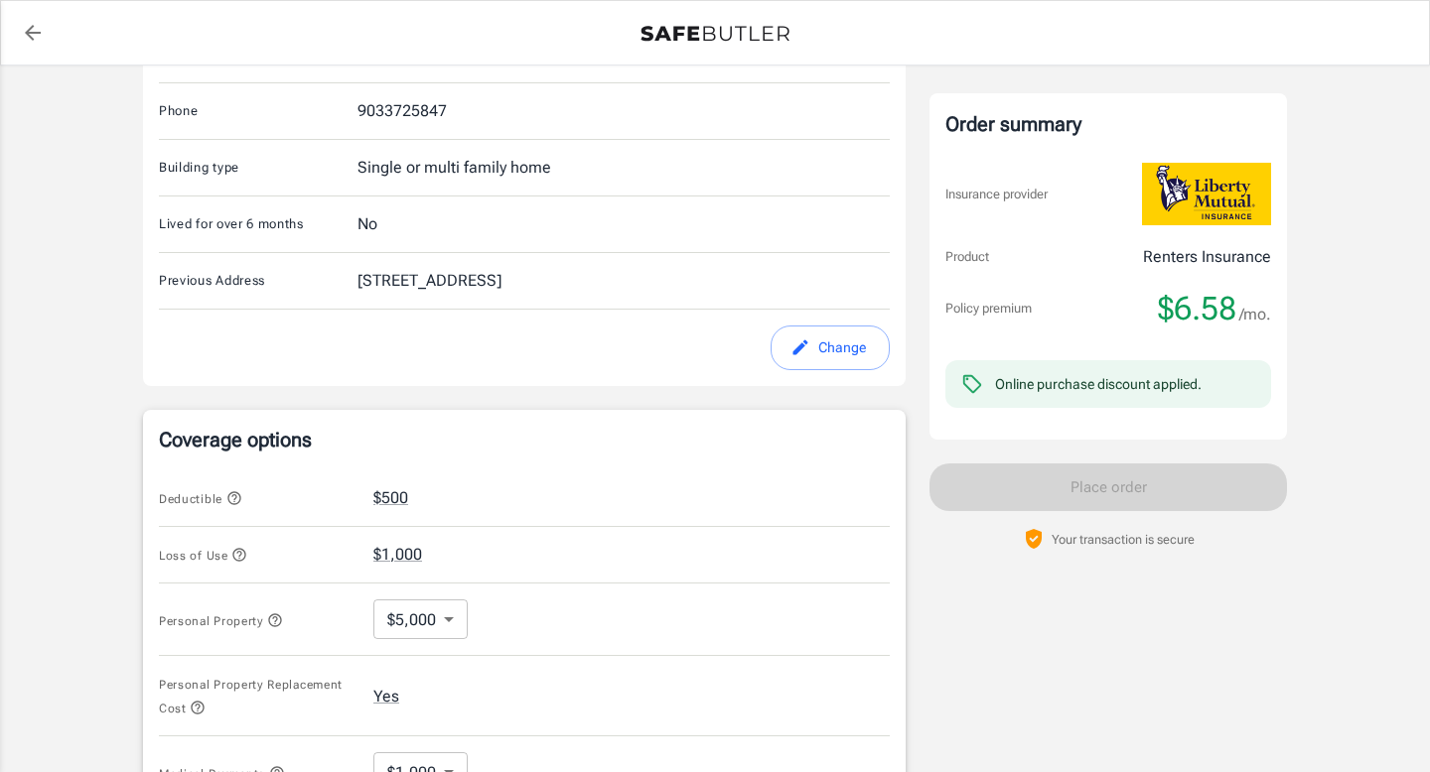
click at [455, 615] on body "Policy premium $ 6.58 /mo Liberty Mutual Renters Insurance [STREET_ADDRESS] You…" at bounding box center [715, 528] width 1430 height 2024
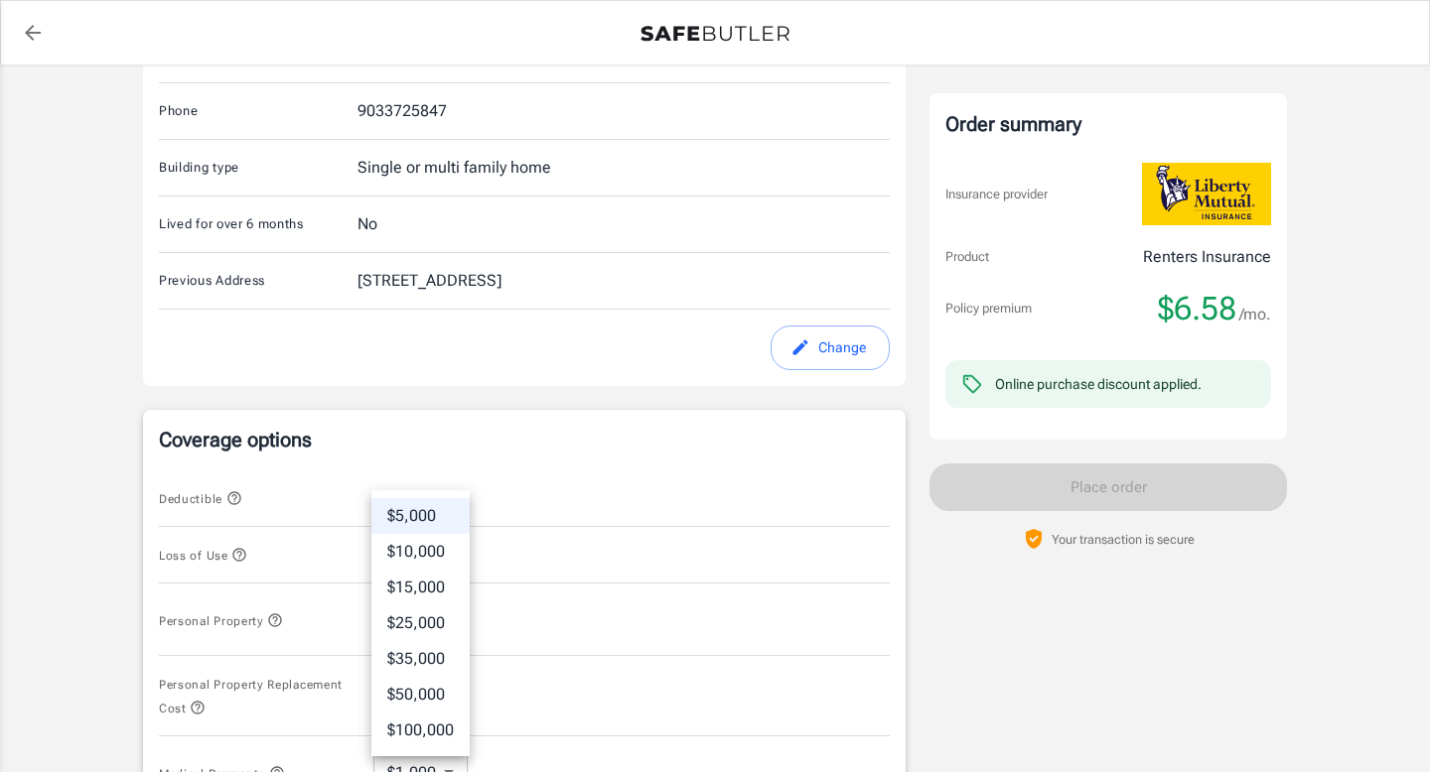
click at [449, 547] on li "$10,000" at bounding box center [420, 552] width 98 height 36
type input "10000"
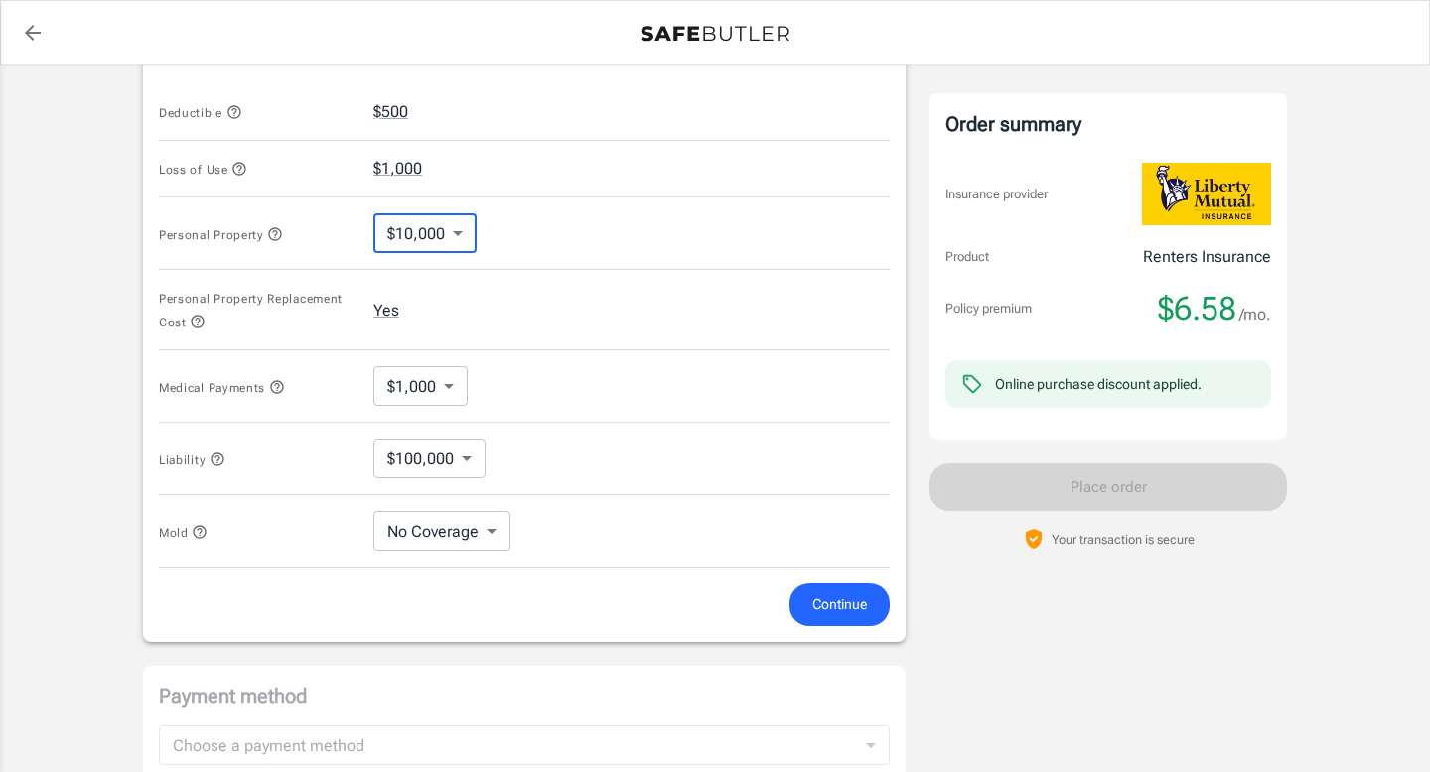
scroll to position [872, 0]
click at [459, 234] on body "Policy premium $ 6.58 /mo Liberty Mutual Renters Insurance [STREET_ADDRESS] You…" at bounding box center [715, 140] width 1430 height 2024
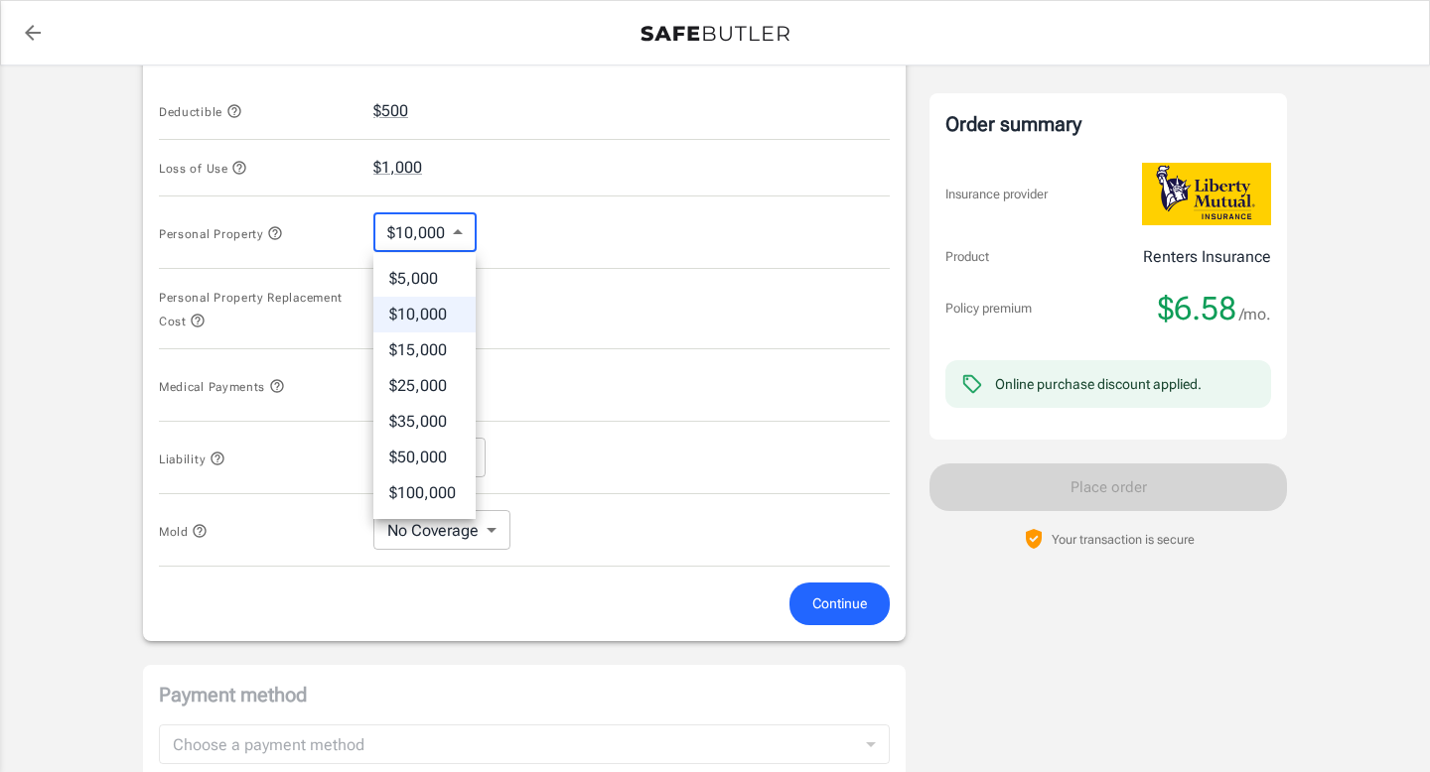
click at [556, 250] on div at bounding box center [715, 386] width 1430 height 772
click at [562, 219] on div "Personal Property $10,000 10000 ​" at bounding box center [524, 233] width 731 height 72
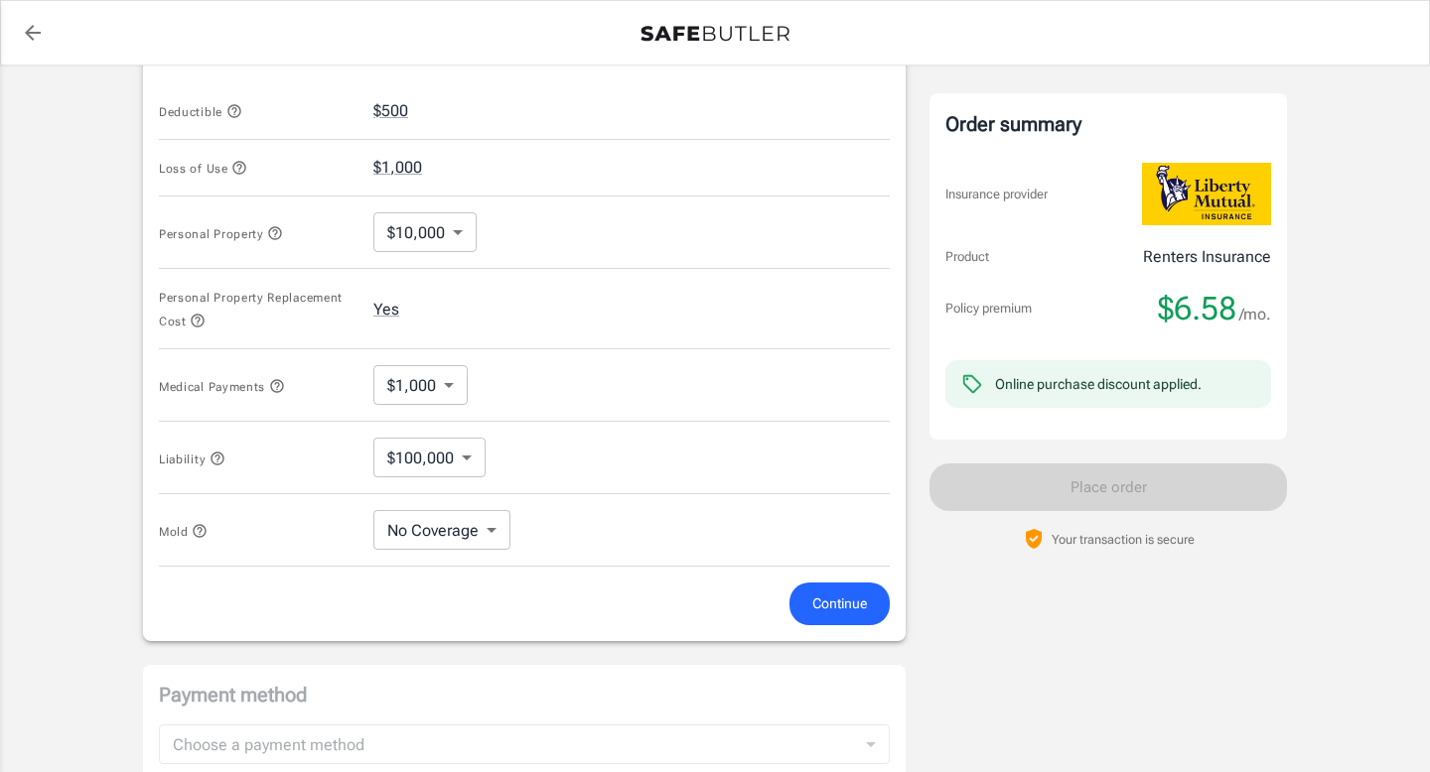
click at [204, 313] on button "Personal Property Replacement Cost" at bounding box center [258, 309] width 199 height 48
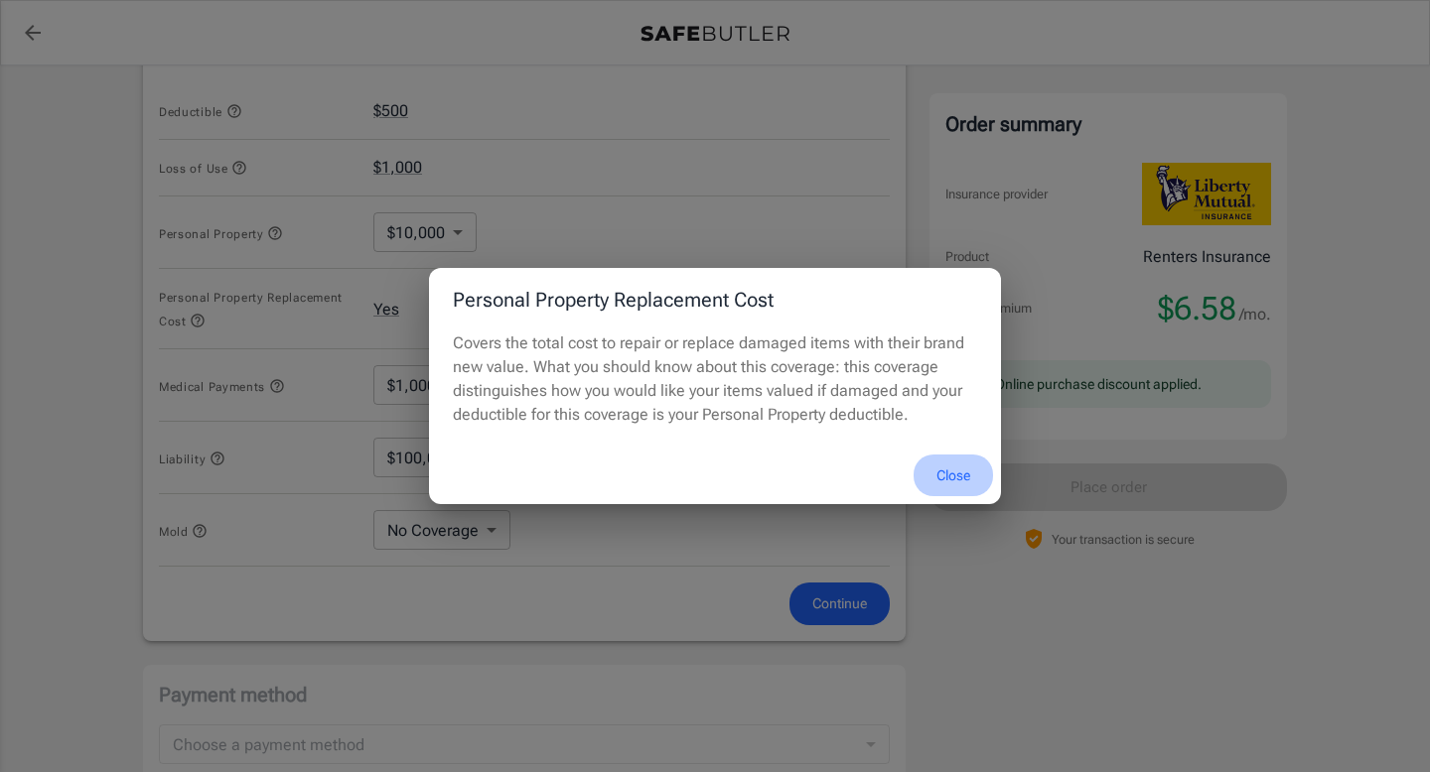
click at [948, 471] on button "Close" at bounding box center [952, 476] width 79 height 43
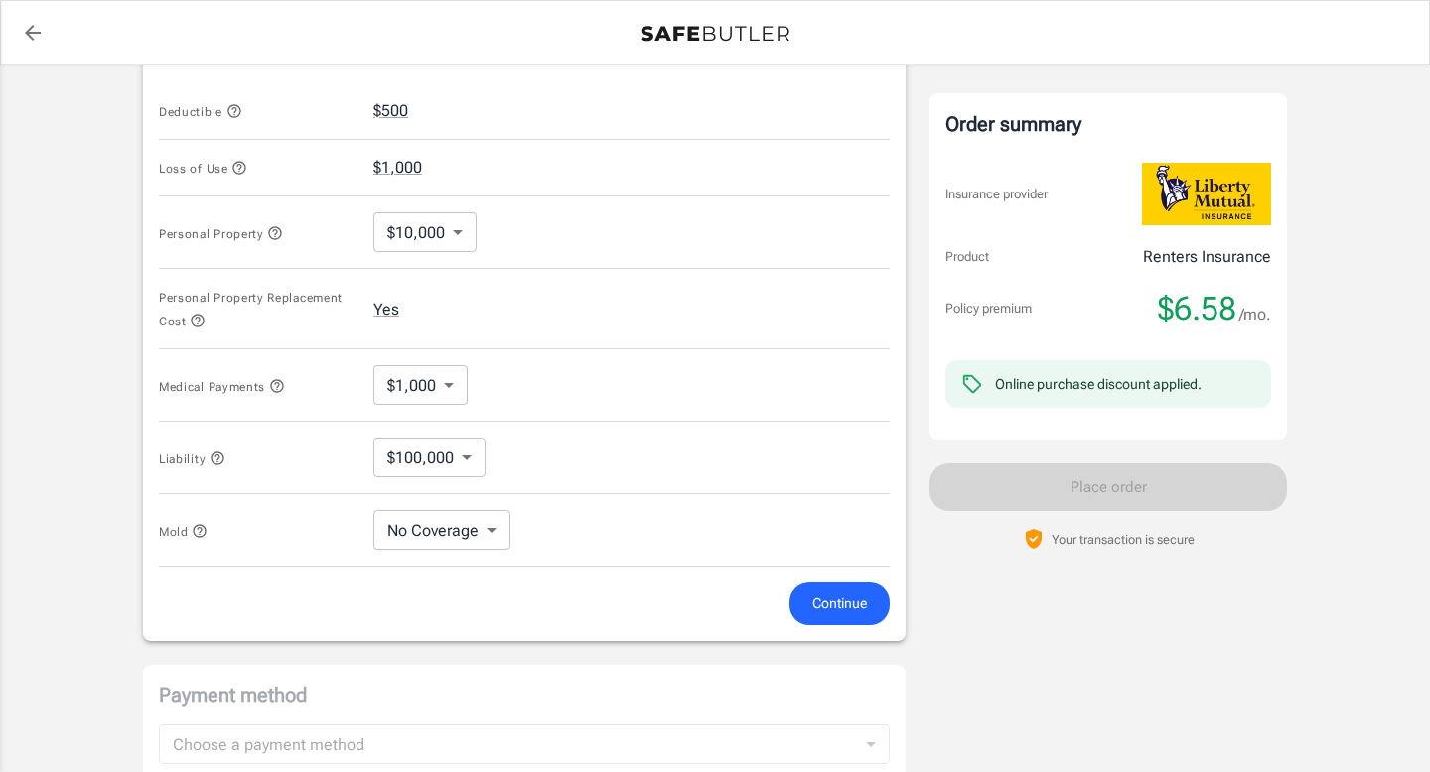
click at [475, 459] on body "Policy premium $ 6.58 /mo Liberty Mutual Renters Insurance [STREET_ADDRESS] You…" at bounding box center [715, 140] width 1430 height 2024
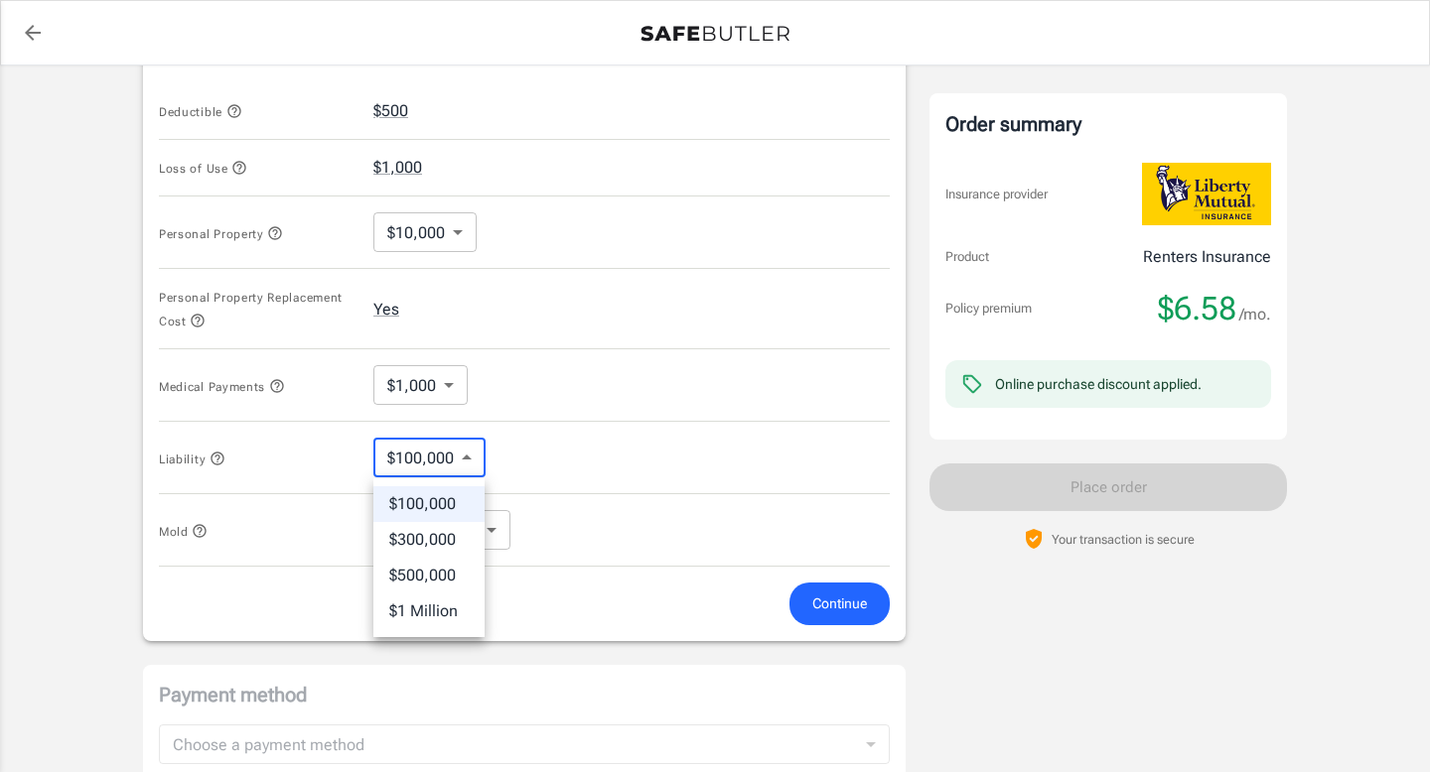
click at [595, 452] on div at bounding box center [715, 386] width 1430 height 772
click at [483, 529] on body "Policy premium $ 6.58 /mo Liberty Mutual Renters Insurance [STREET_ADDRESS] You…" at bounding box center [715, 140] width 1430 height 2024
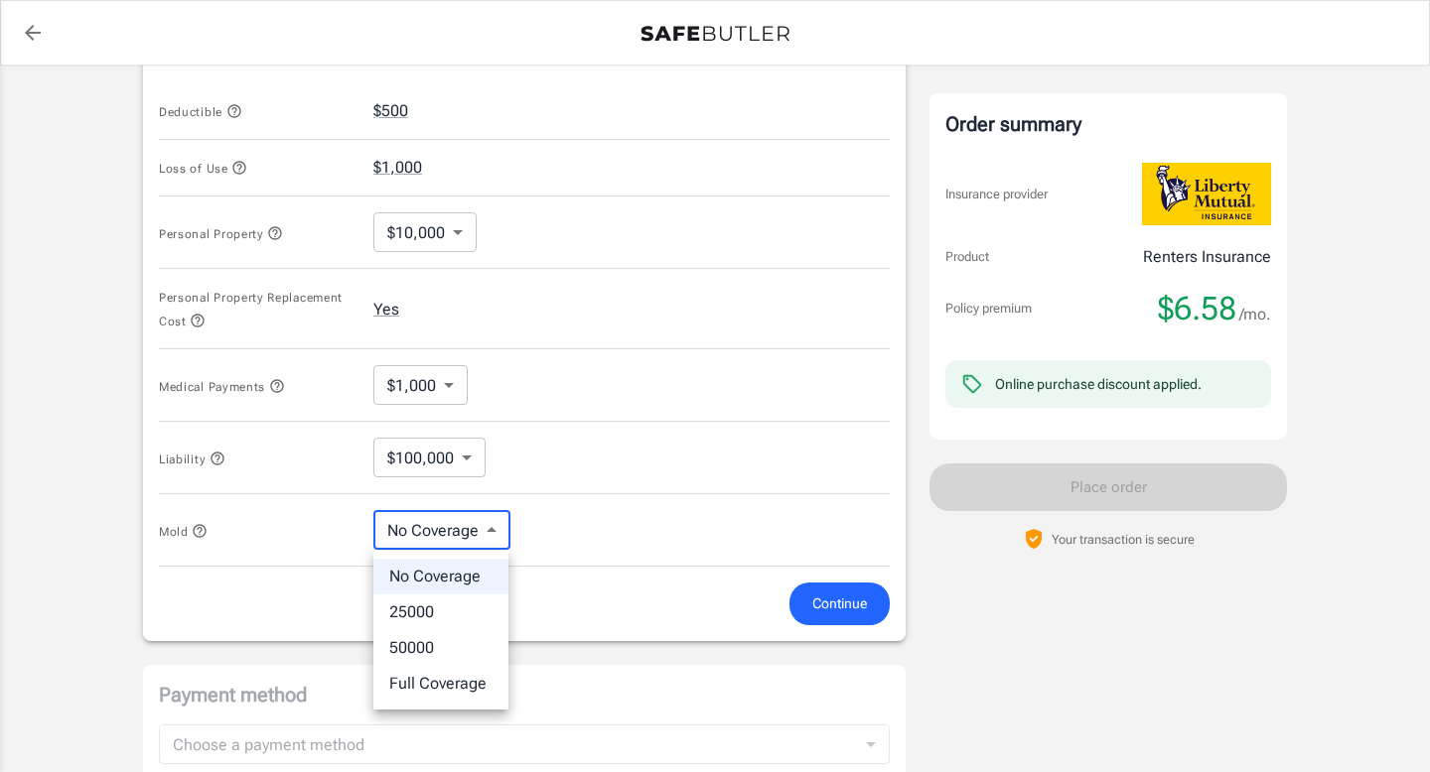
click at [558, 522] on div at bounding box center [715, 386] width 1430 height 772
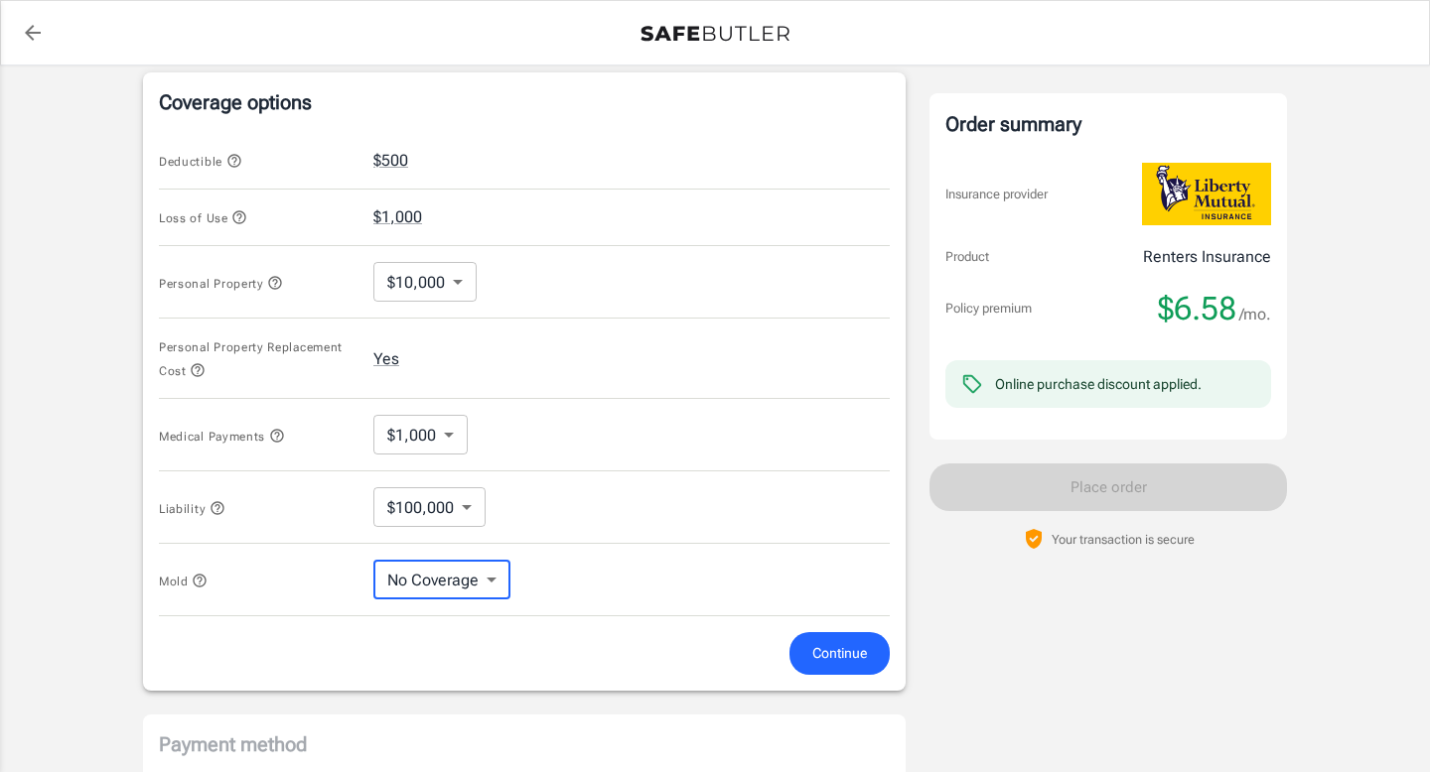
scroll to position [808, 0]
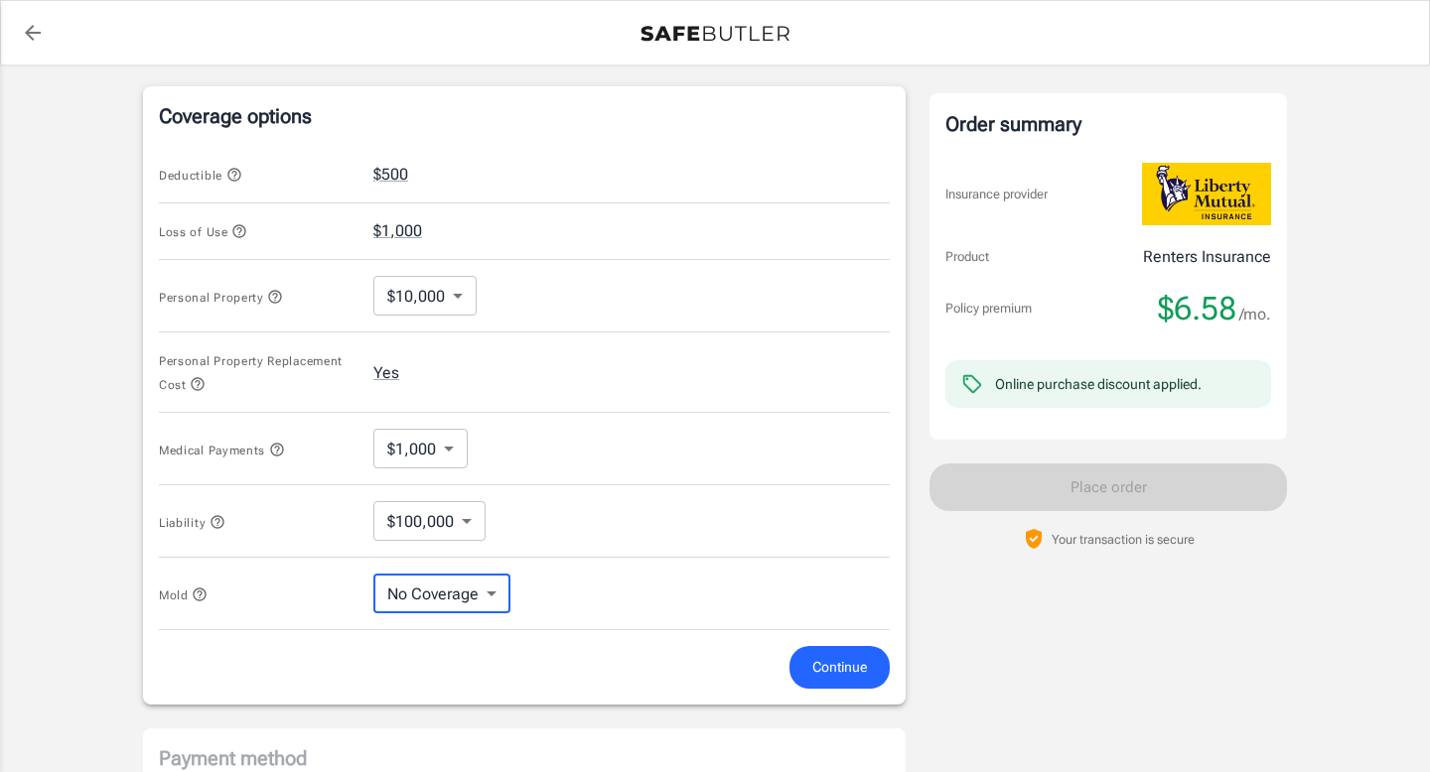
click at [823, 666] on span "Continue" at bounding box center [839, 667] width 55 height 25
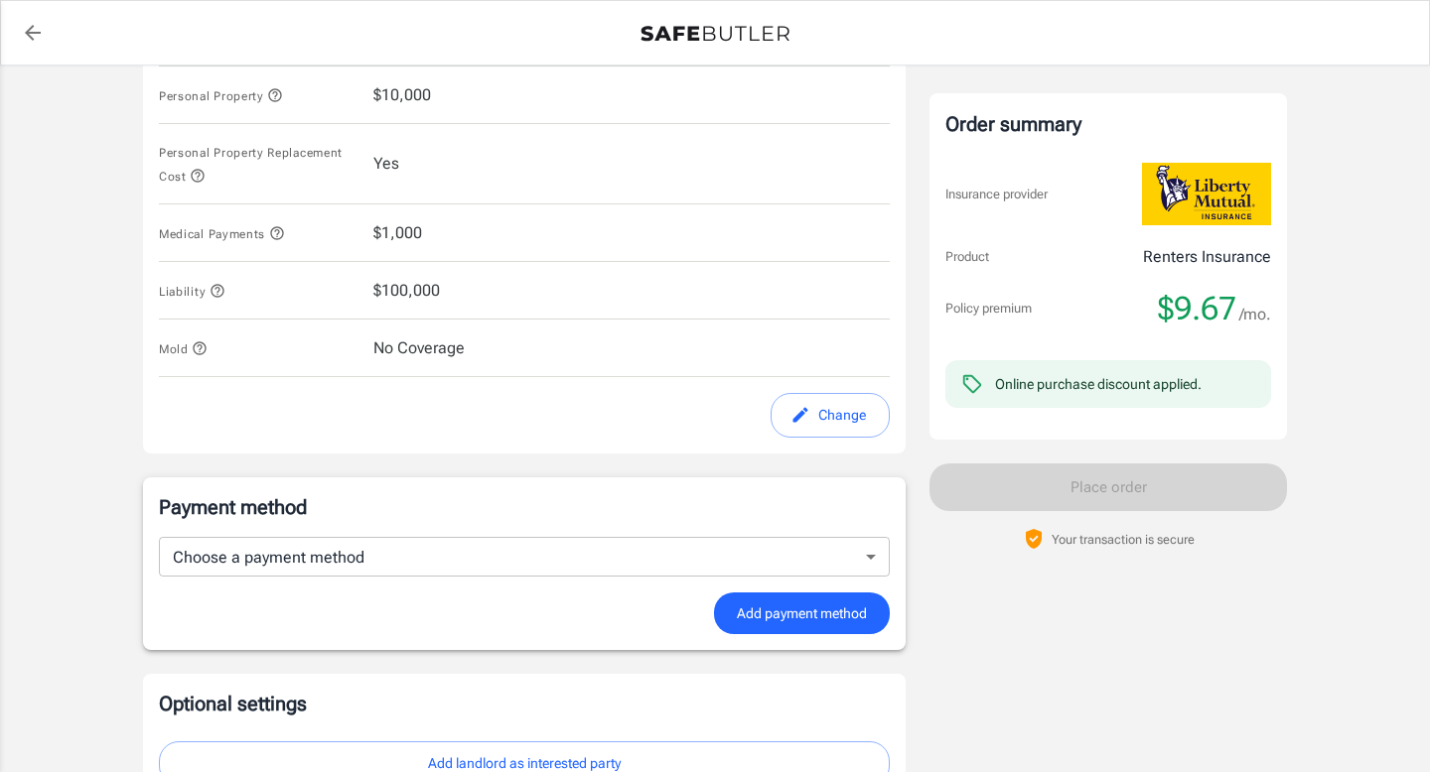
scroll to position [1181, 0]
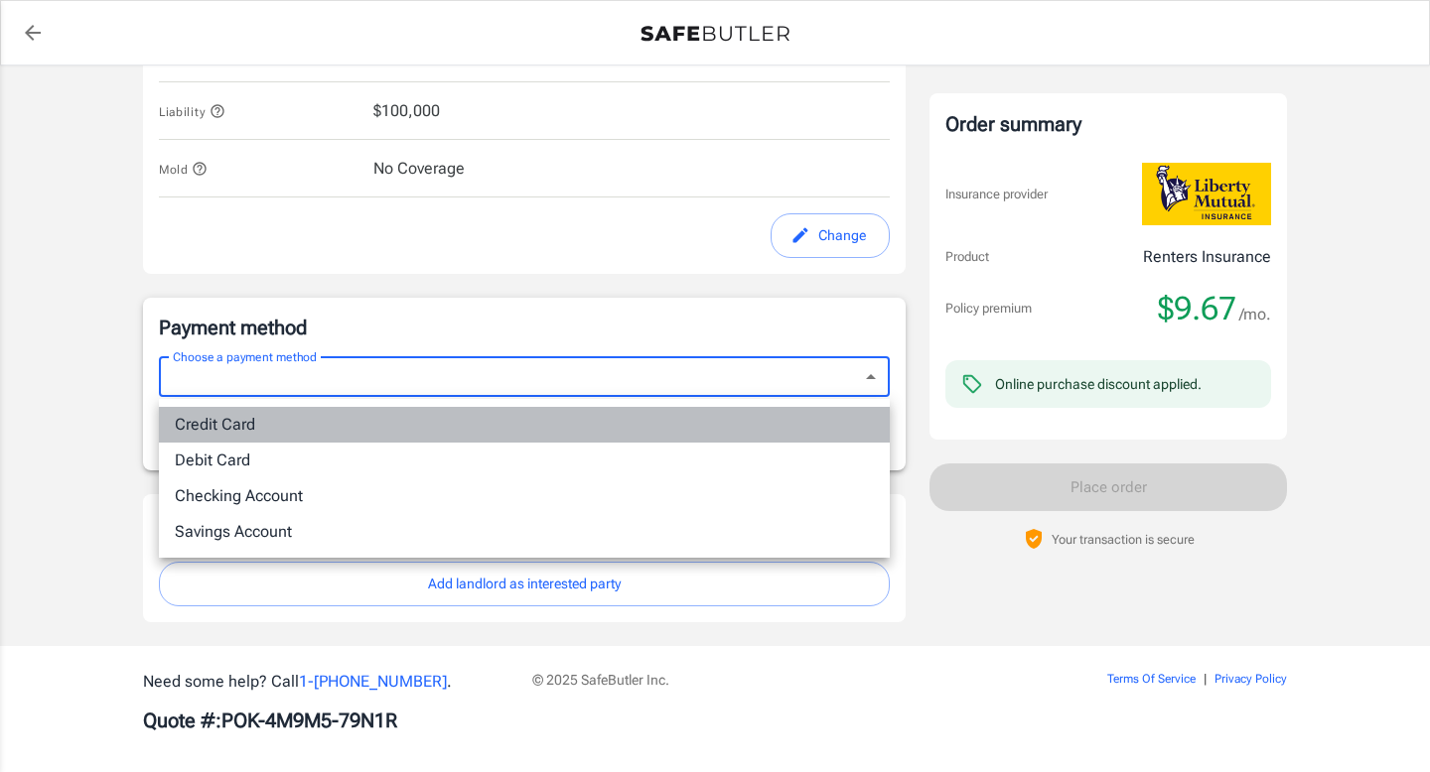
click at [608, 426] on li "Credit Card" at bounding box center [524, 425] width 731 height 36
type input "credit"
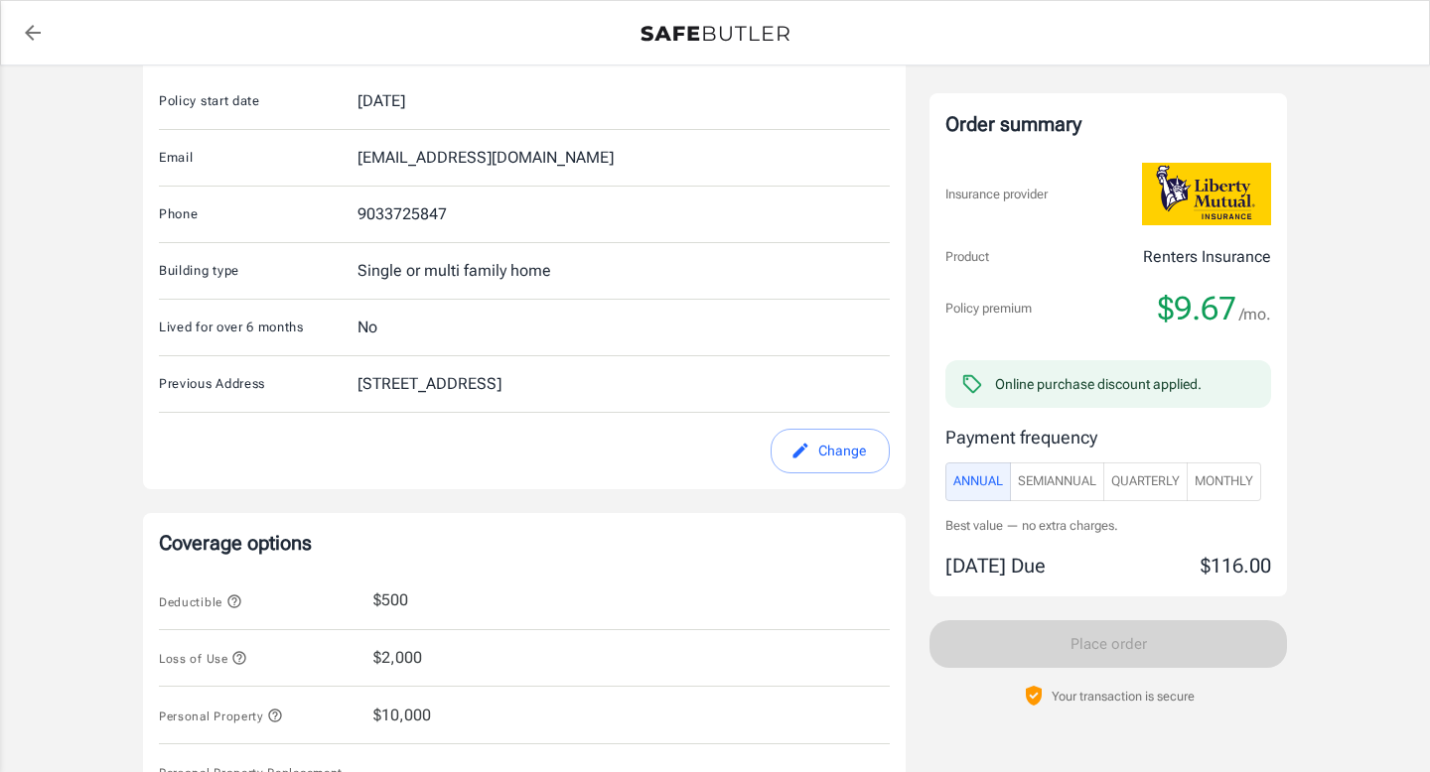
scroll to position [858, 0]
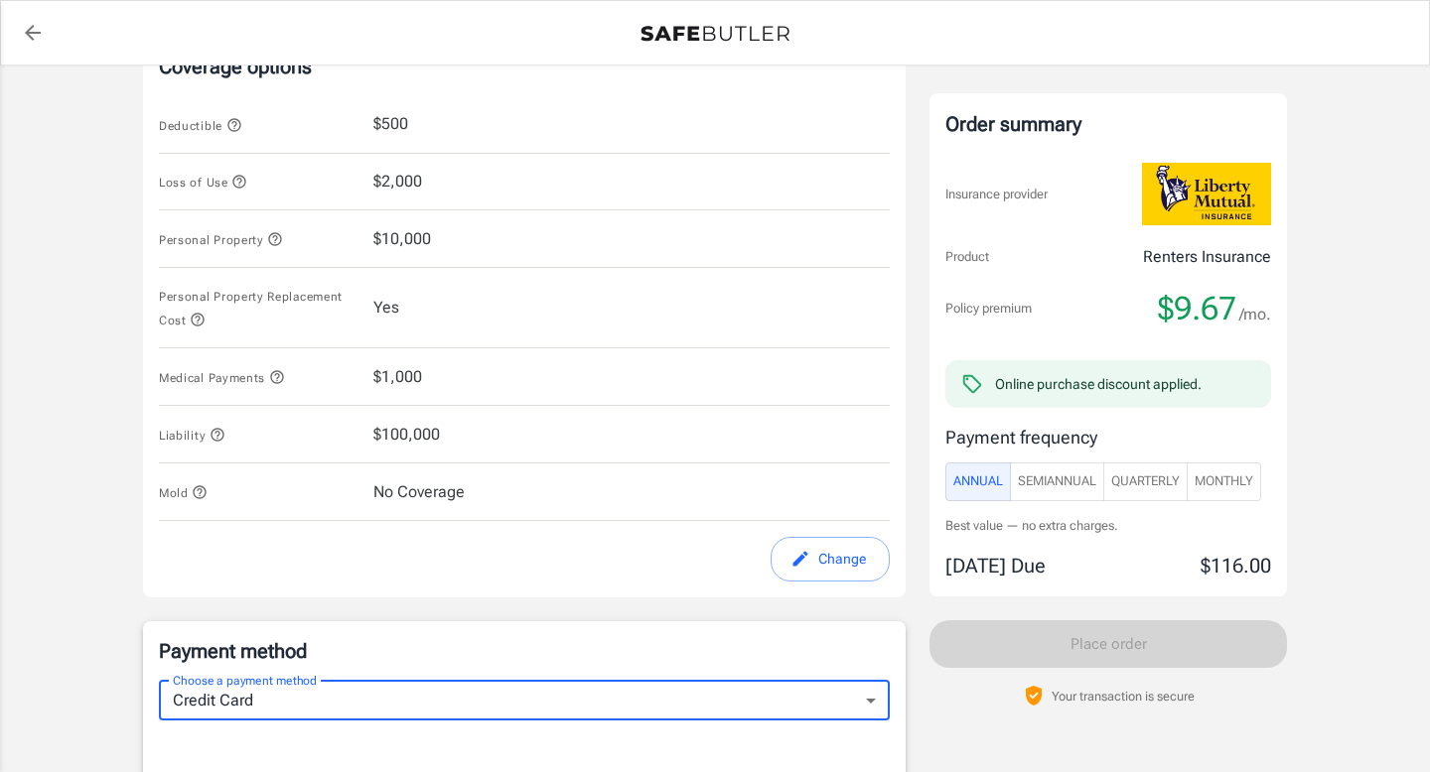
click at [826, 556] on button "Change" at bounding box center [829, 559] width 119 height 45
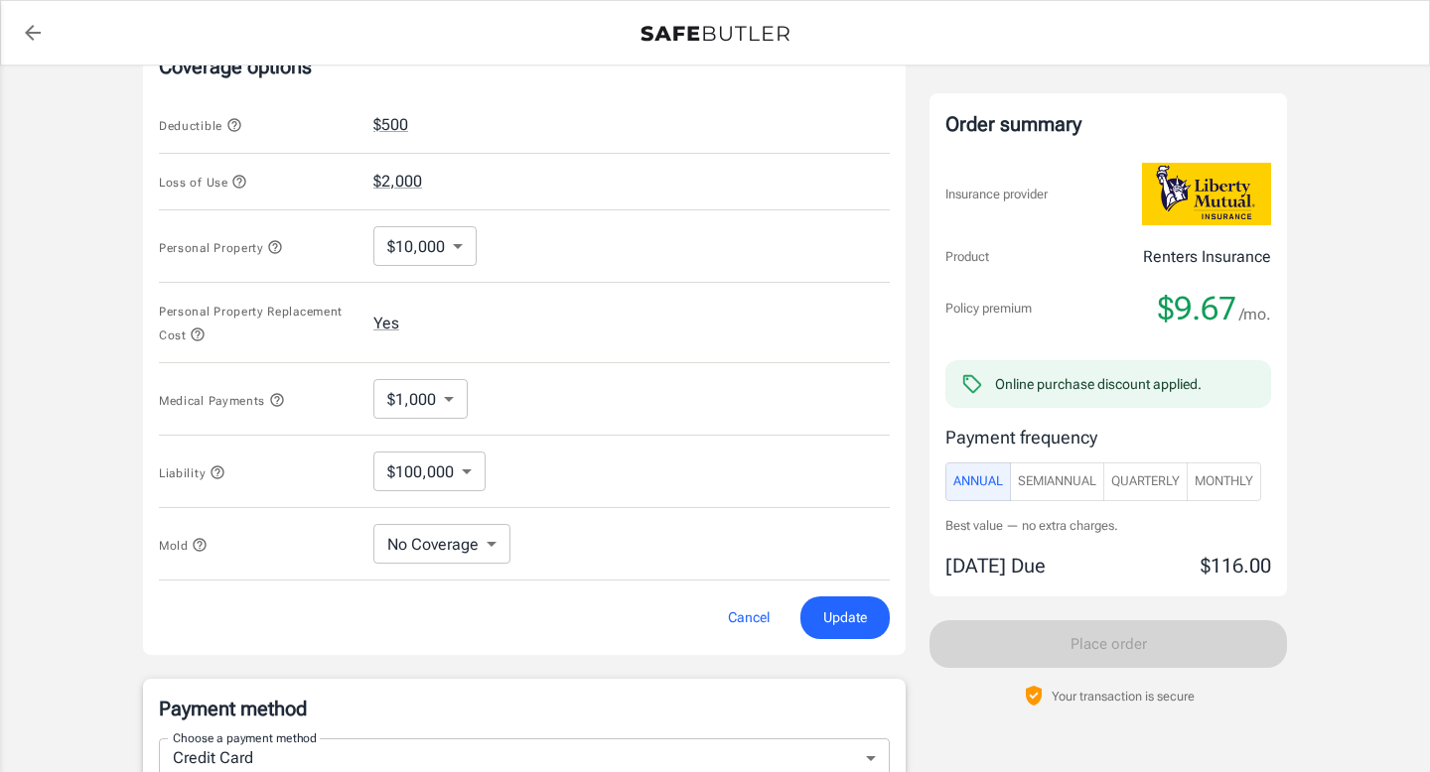
click at [443, 274] on div "Personal Property $10,000 10000 ​" at bounding box center [524, 246] width 731 height 72
click at [446, 260] on body "Policy premium $ 9.67 /mo Liberty Mutual Renters Insurance [STREET_ADDRESS] You…" at bounding box center [715, 406] width 1430 height 2528
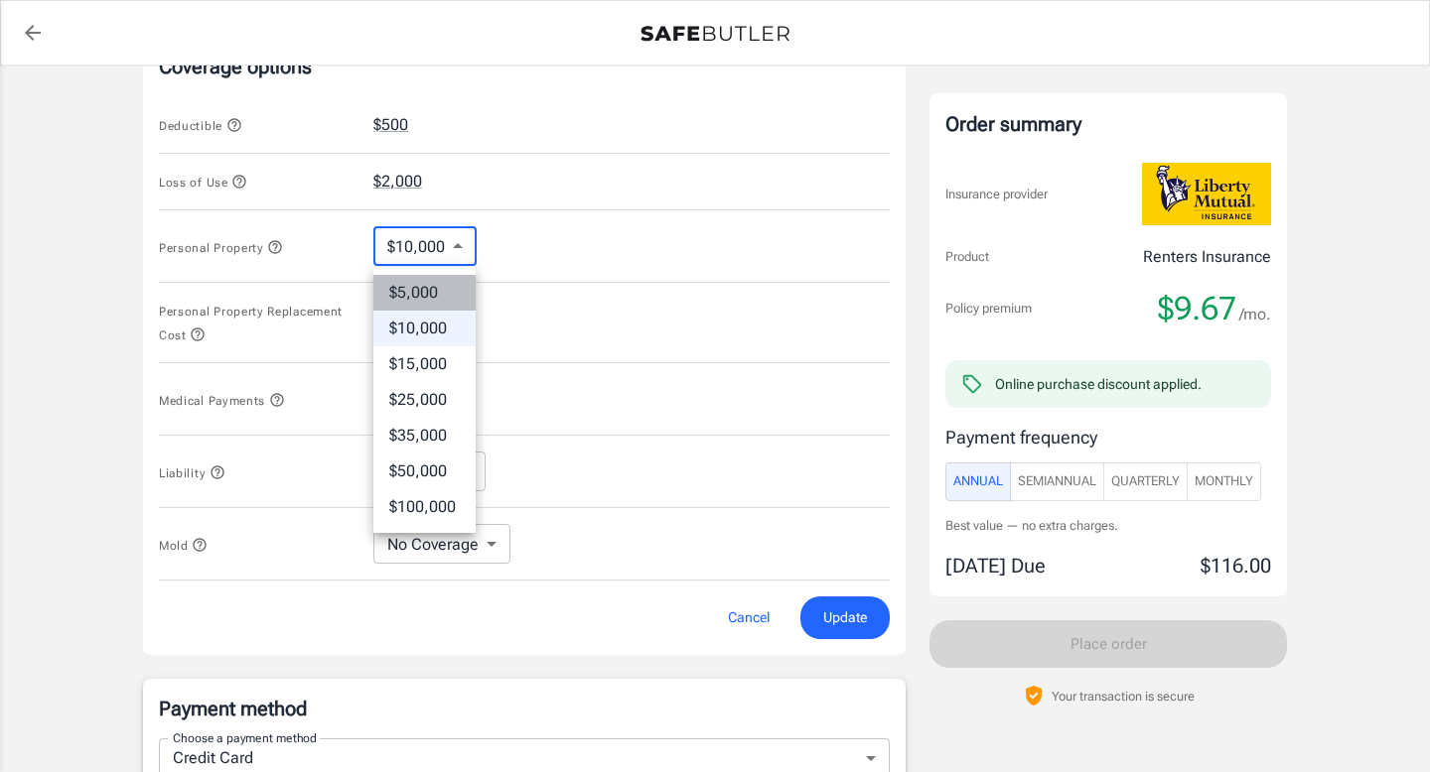
click at [435, 287] on li "$5,000" at bounding box center [424, 293] width 102 height 36
type input "5000"
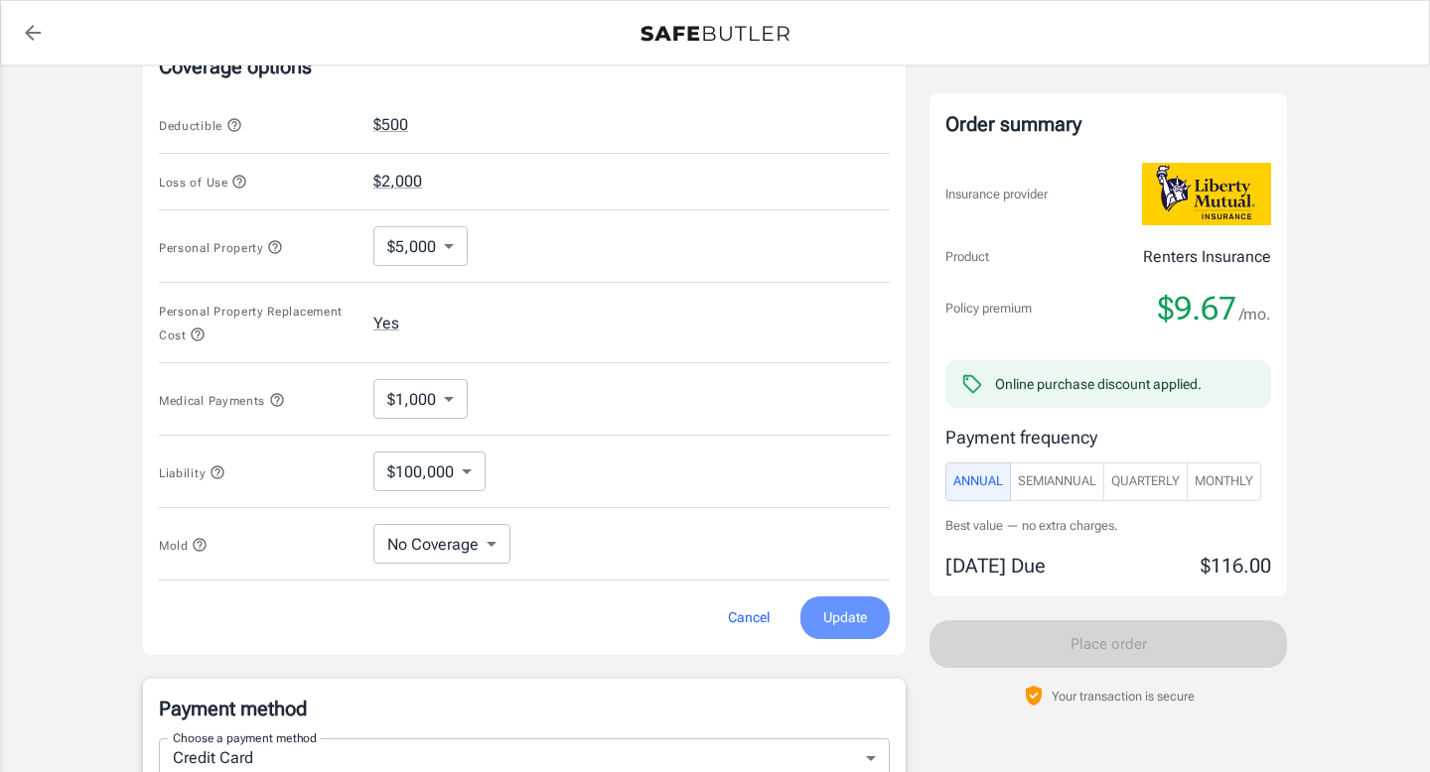
click at [866, 614] on span "Update" at bounding box center [845, 618] width 44 height 25
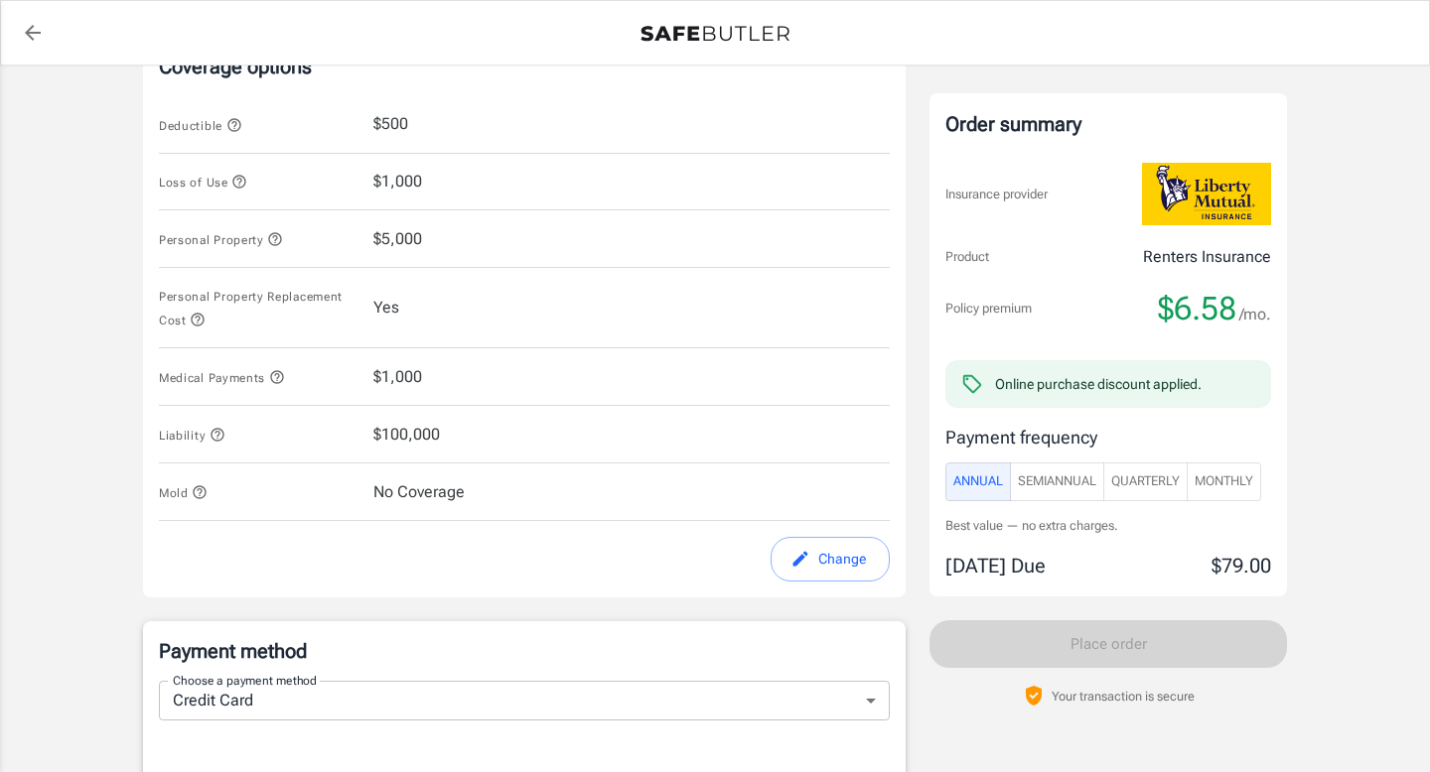
click at [284, 377] on icon "button" at bounding box center [277, 377] width 16 height 16
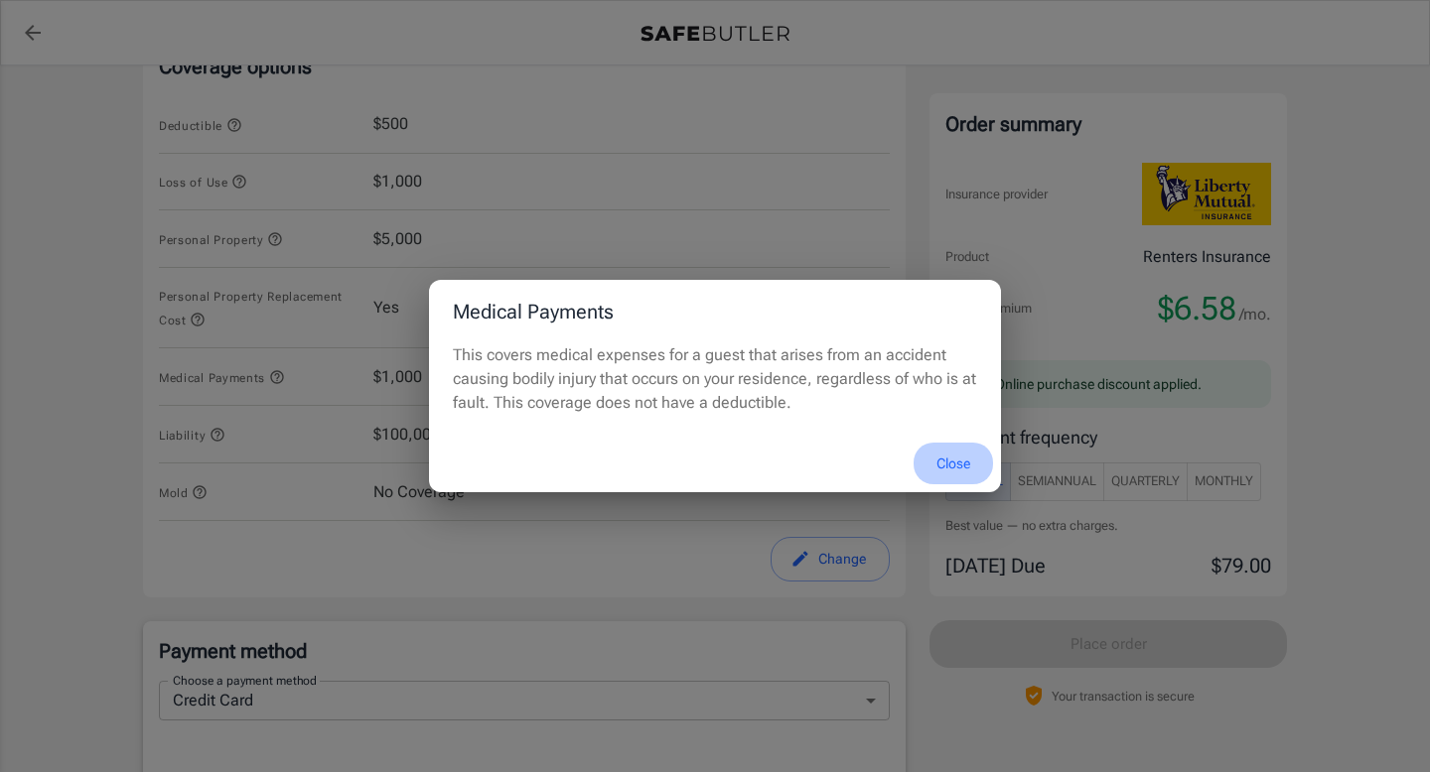
click at [950, 457] on button "Close" at bounding box center [952, 464] width 79 height 43
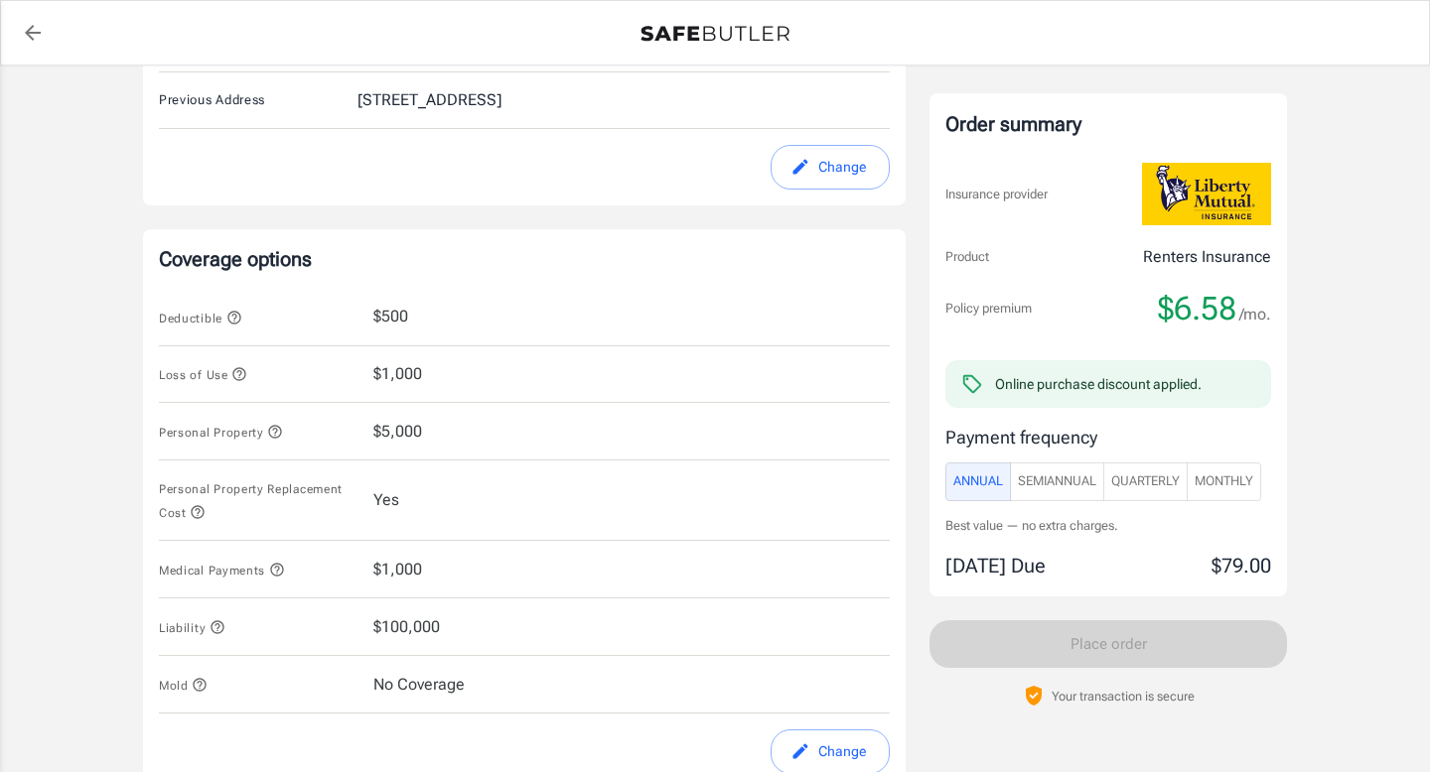
scroll to position [652, 0]
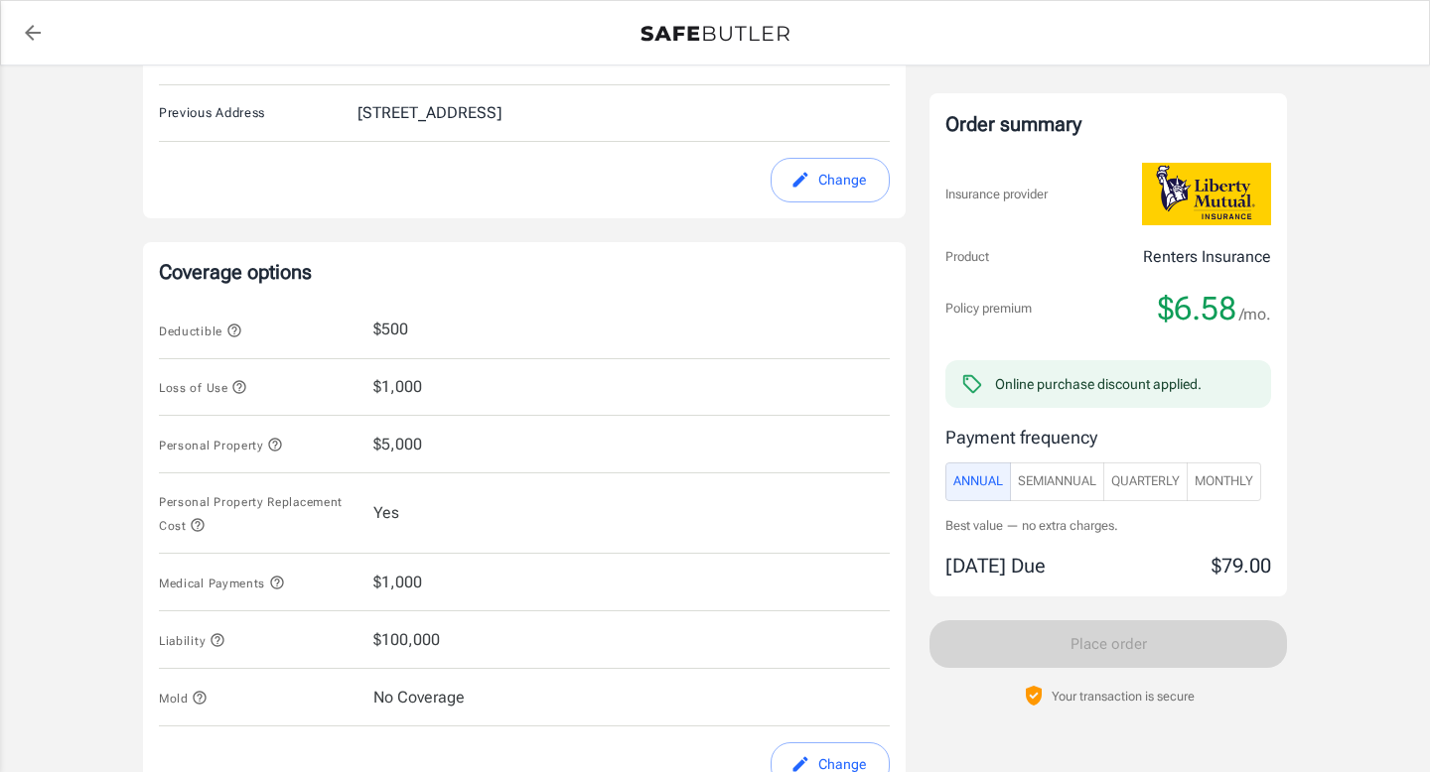
click at [236, 330] on icon "button" at bounding box center [233, 330] width 13 height 13
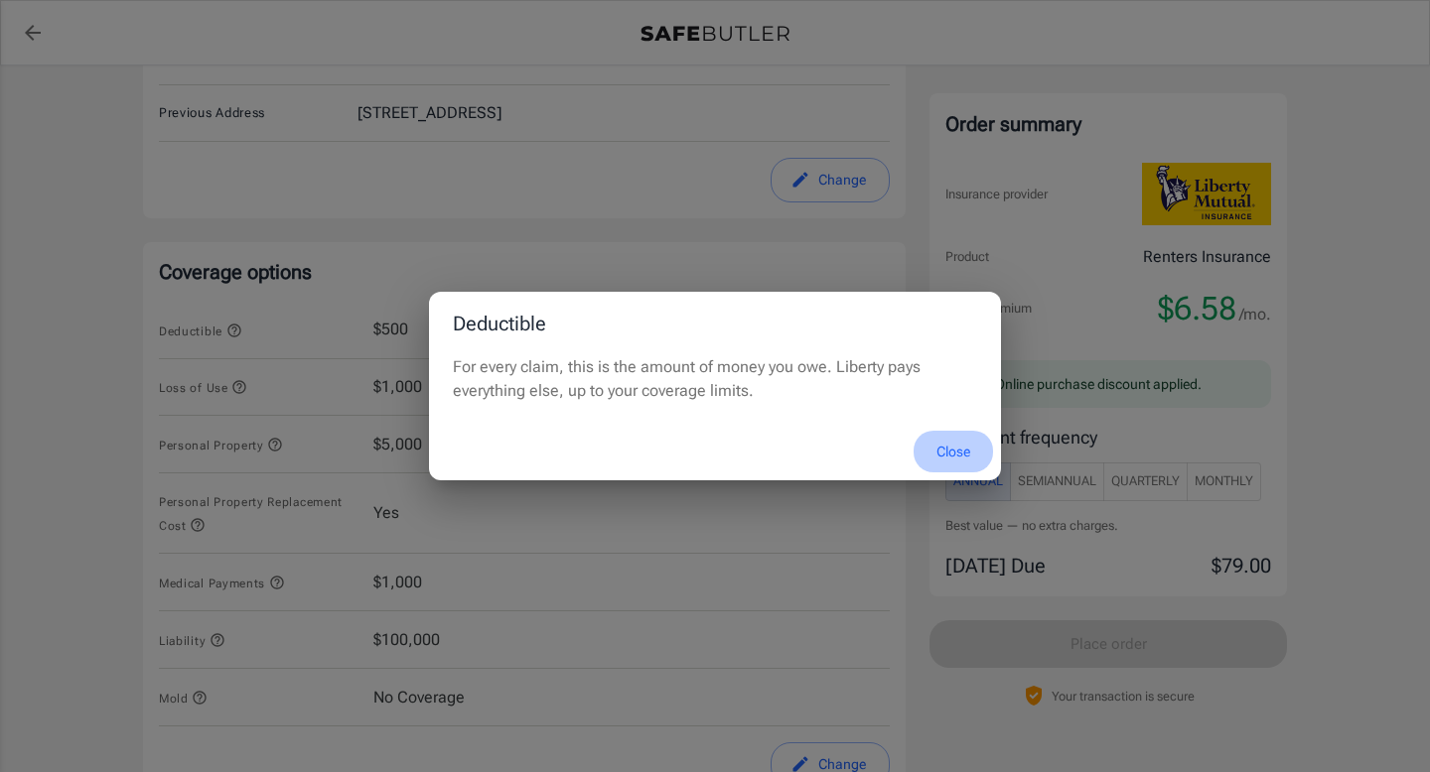
click at [937, 461] on button "Close" at bounding box center [952, 452] width 79 height 43
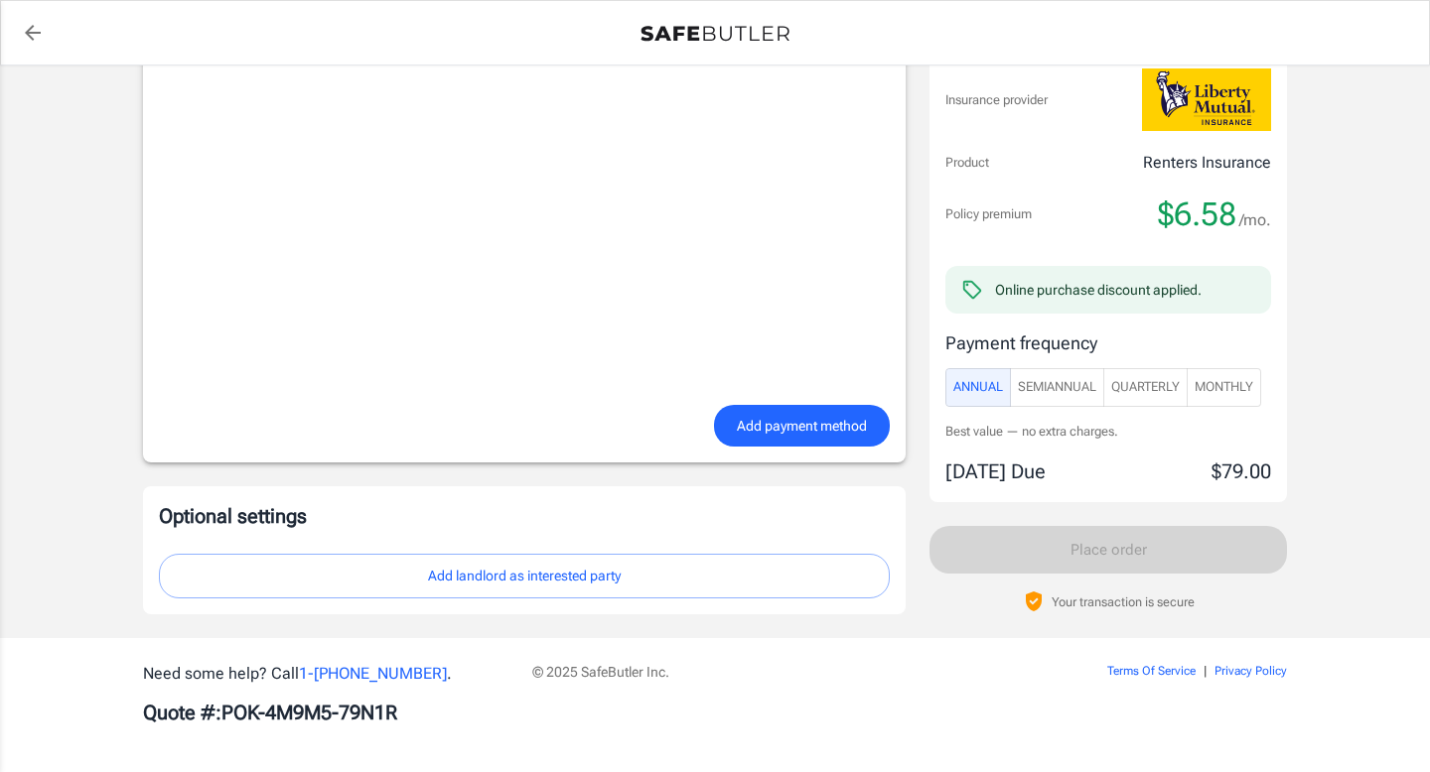
scroll to position [1700, 0]
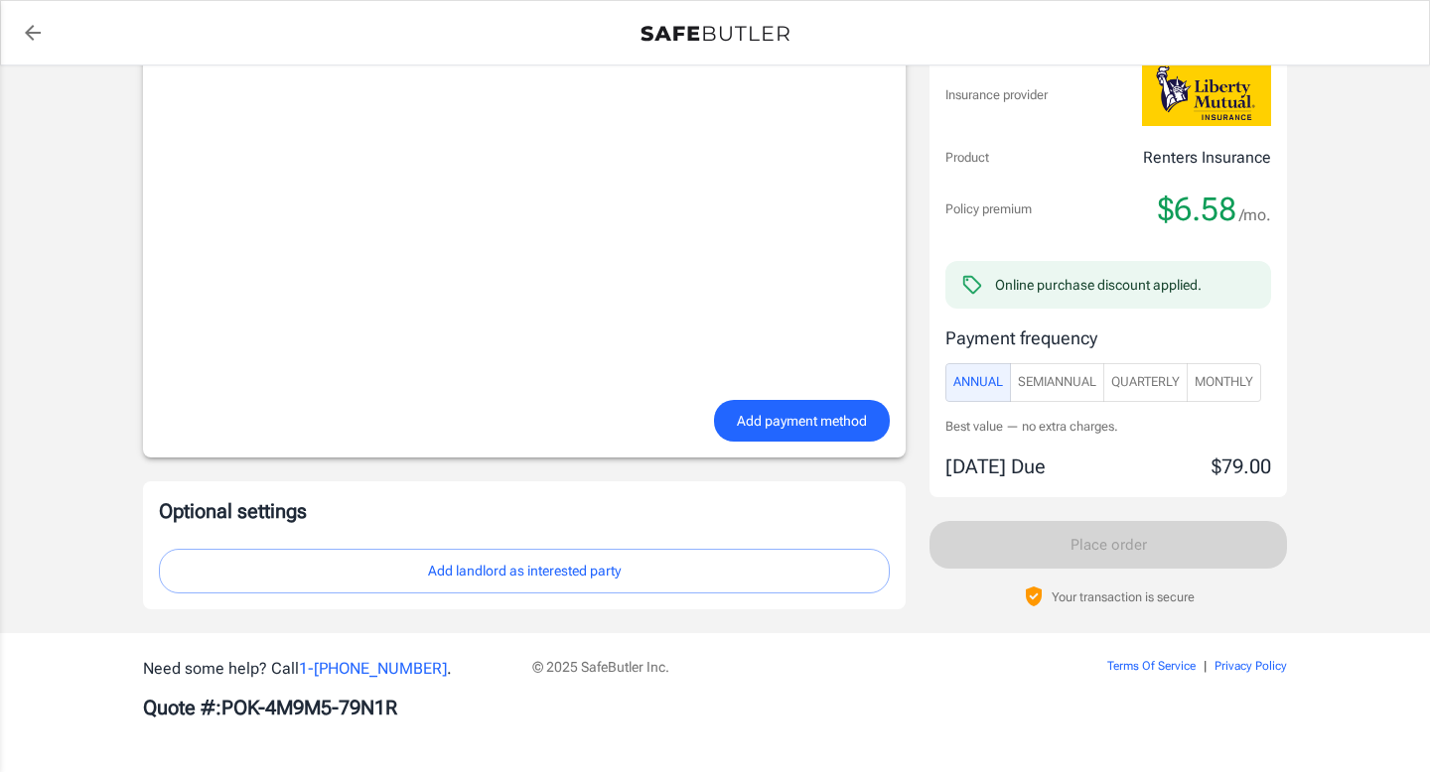
click at [741, 435] on button "Add payment method" at bounding box center [802, 421] width 176 height 43
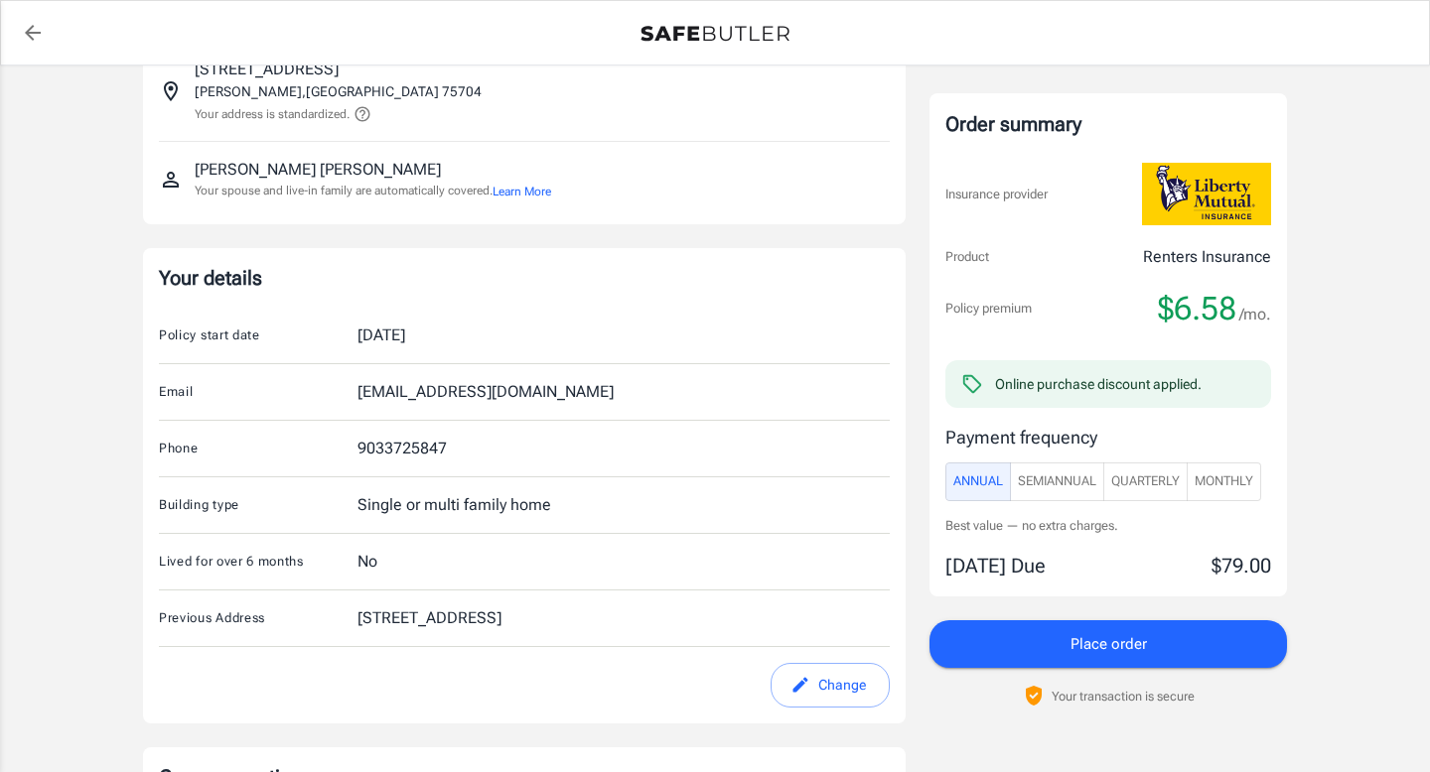
scroll to position [0, 0]
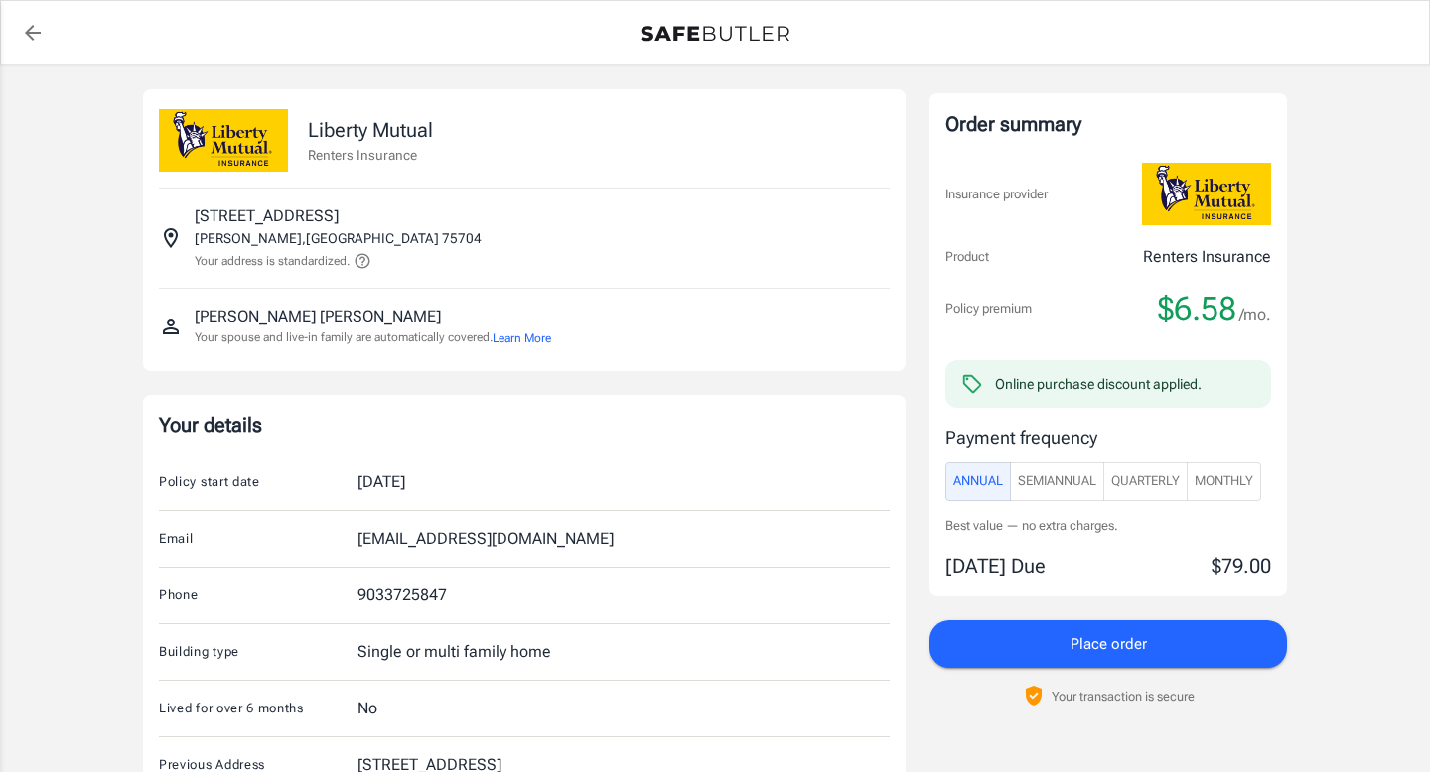
click at [1015, 653] on button "Place order" at bounding box center [1107, 645] width 357 height 48
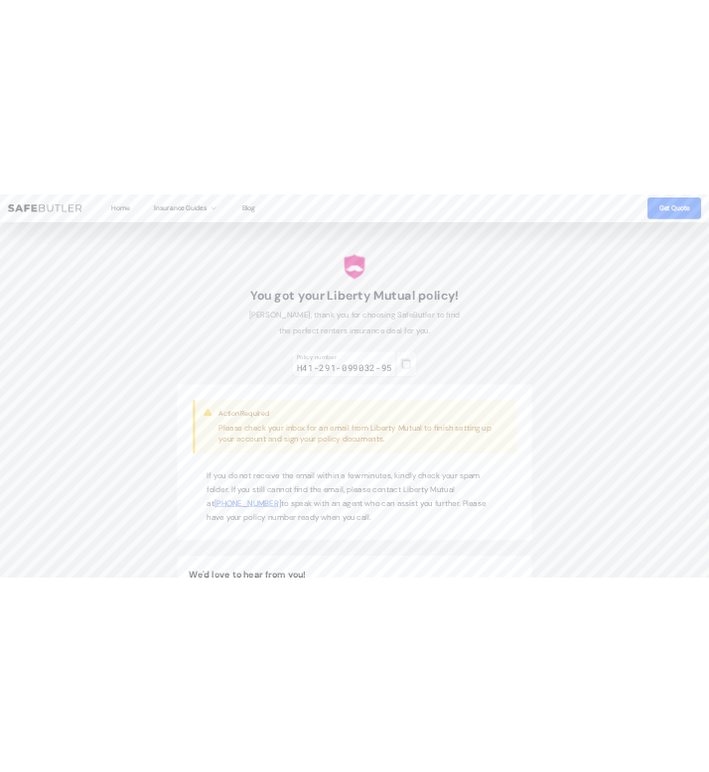
scroll to position [241, 0]
